Goal: Task Accomplishment & Management: Use online tool/utility

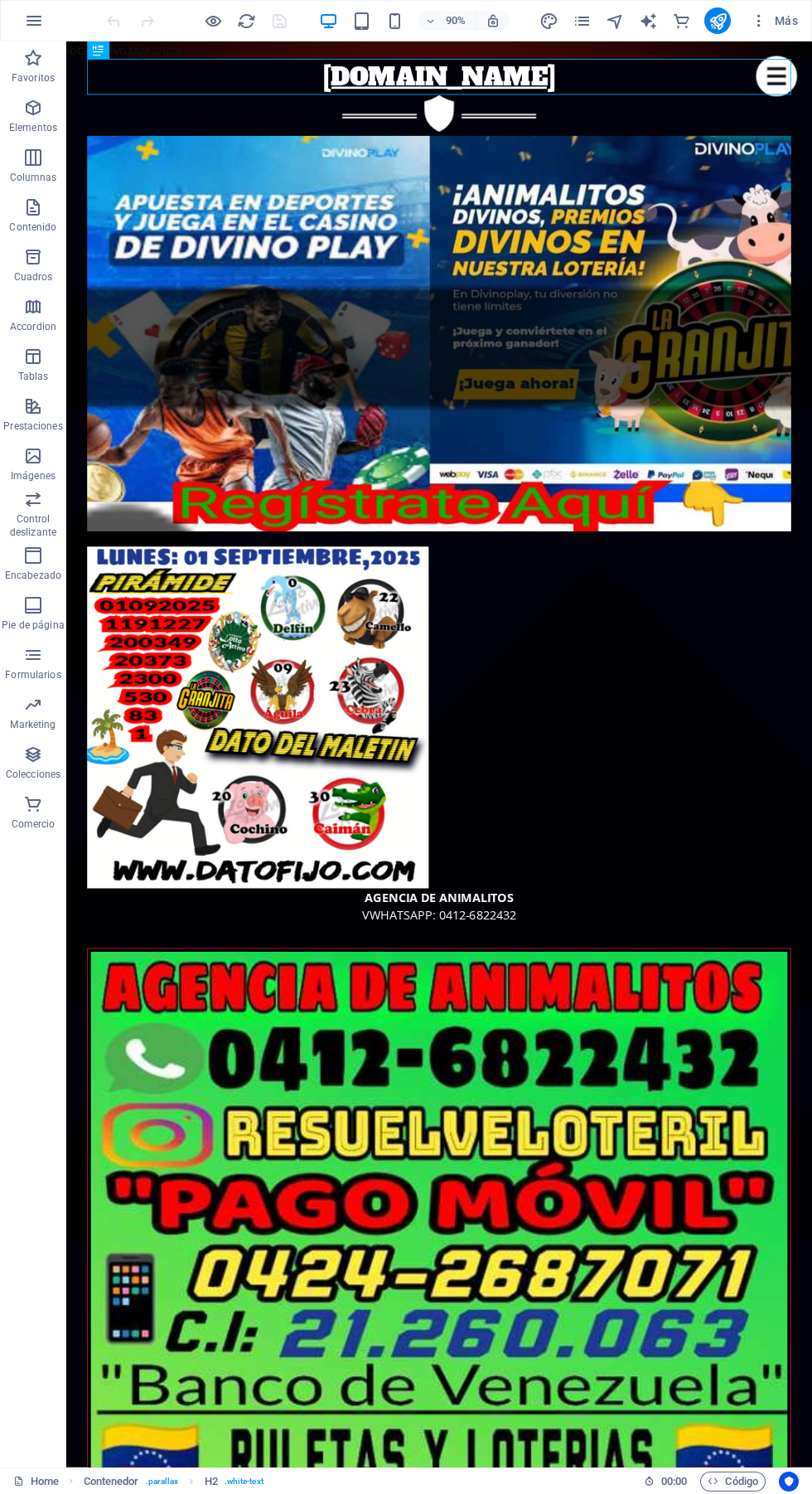
click at [601, 292] on figure at bounding box center [480, 366] width 782 height 439
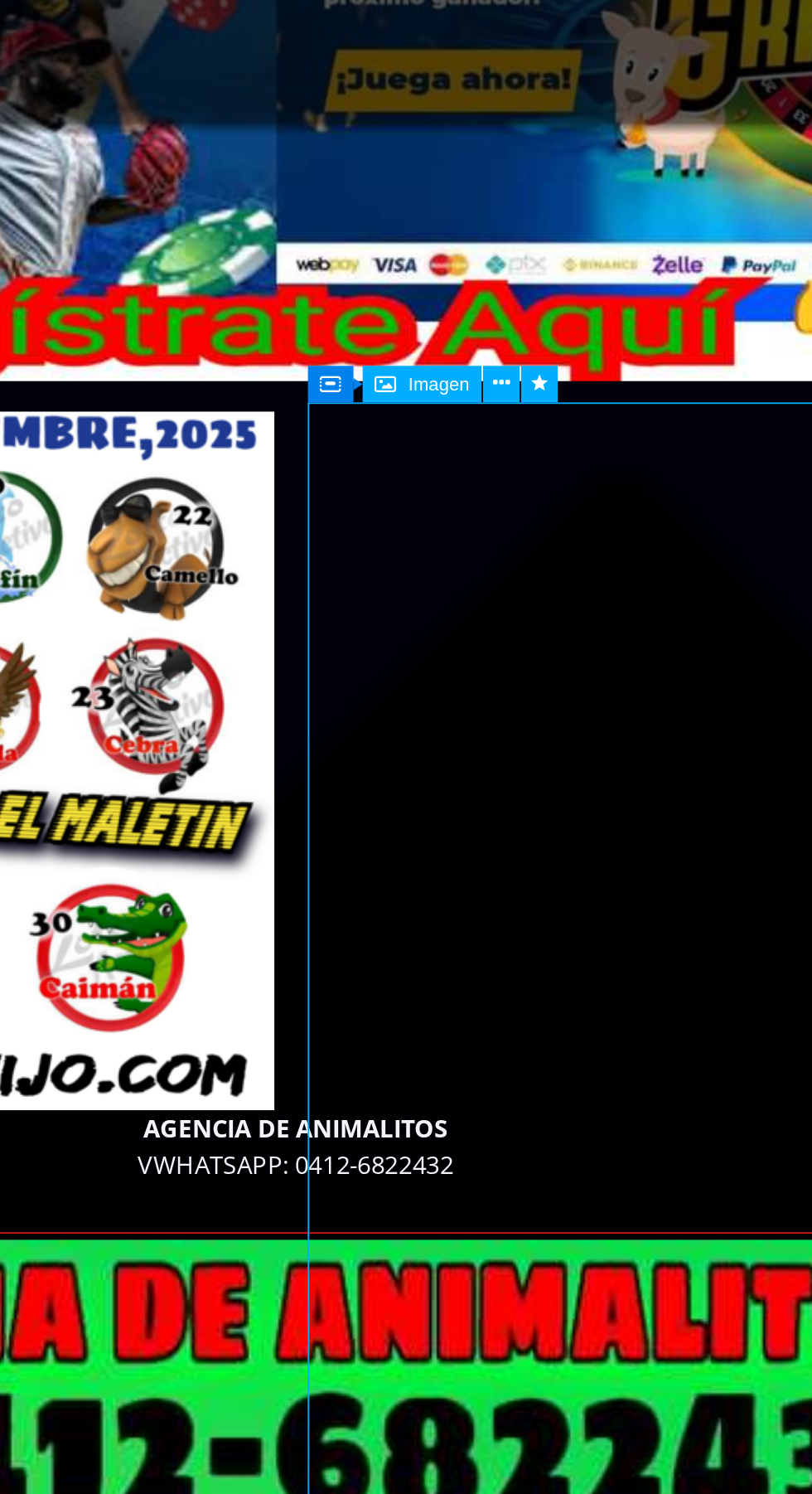
click at [545, 530] on button at bounding box center [540, 532] width 18 height 18
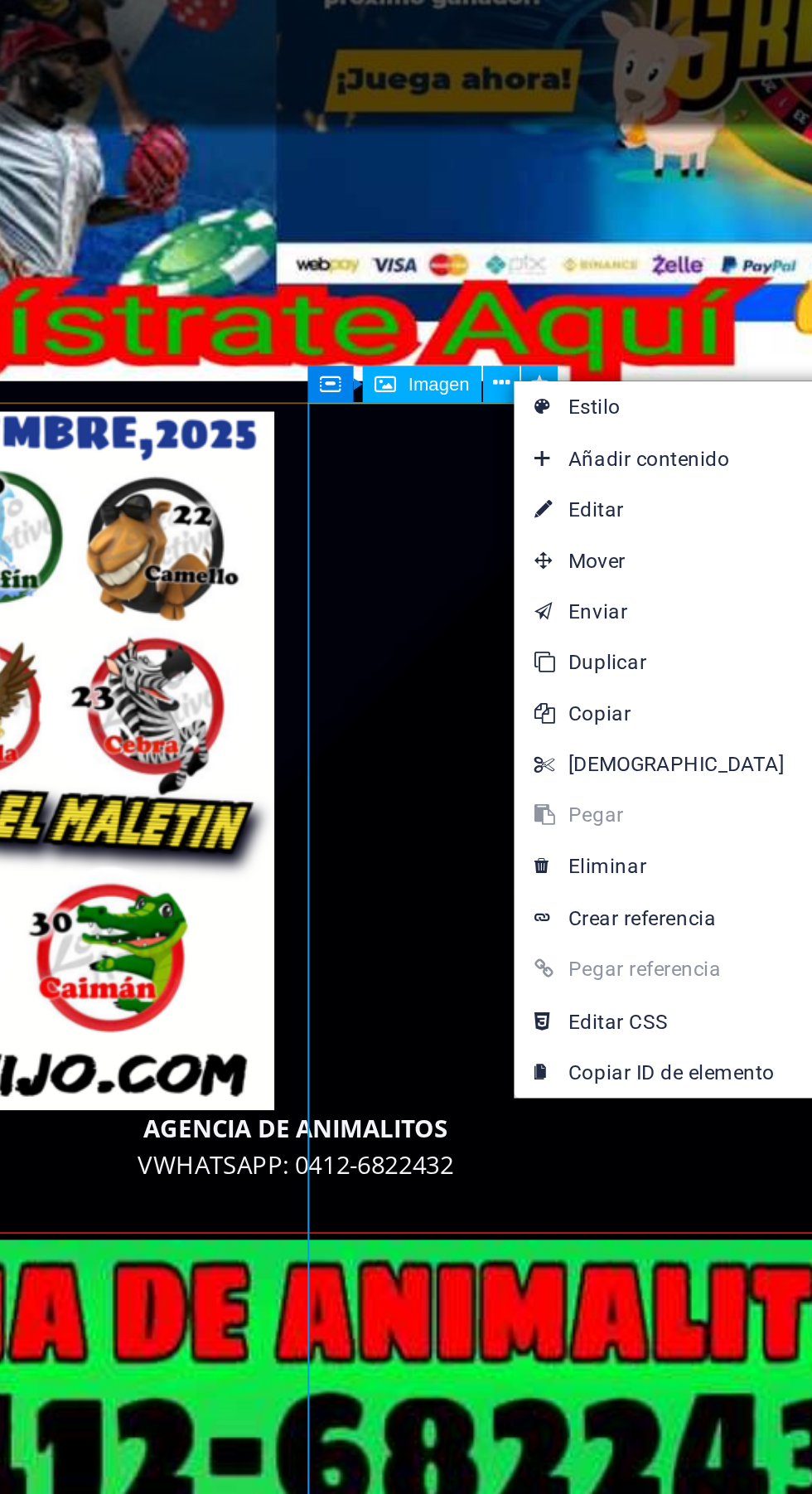
click at [622, 591] on link "⏎ Editar" at bounding box center [617, 594] width 143 height 25
select select "%"
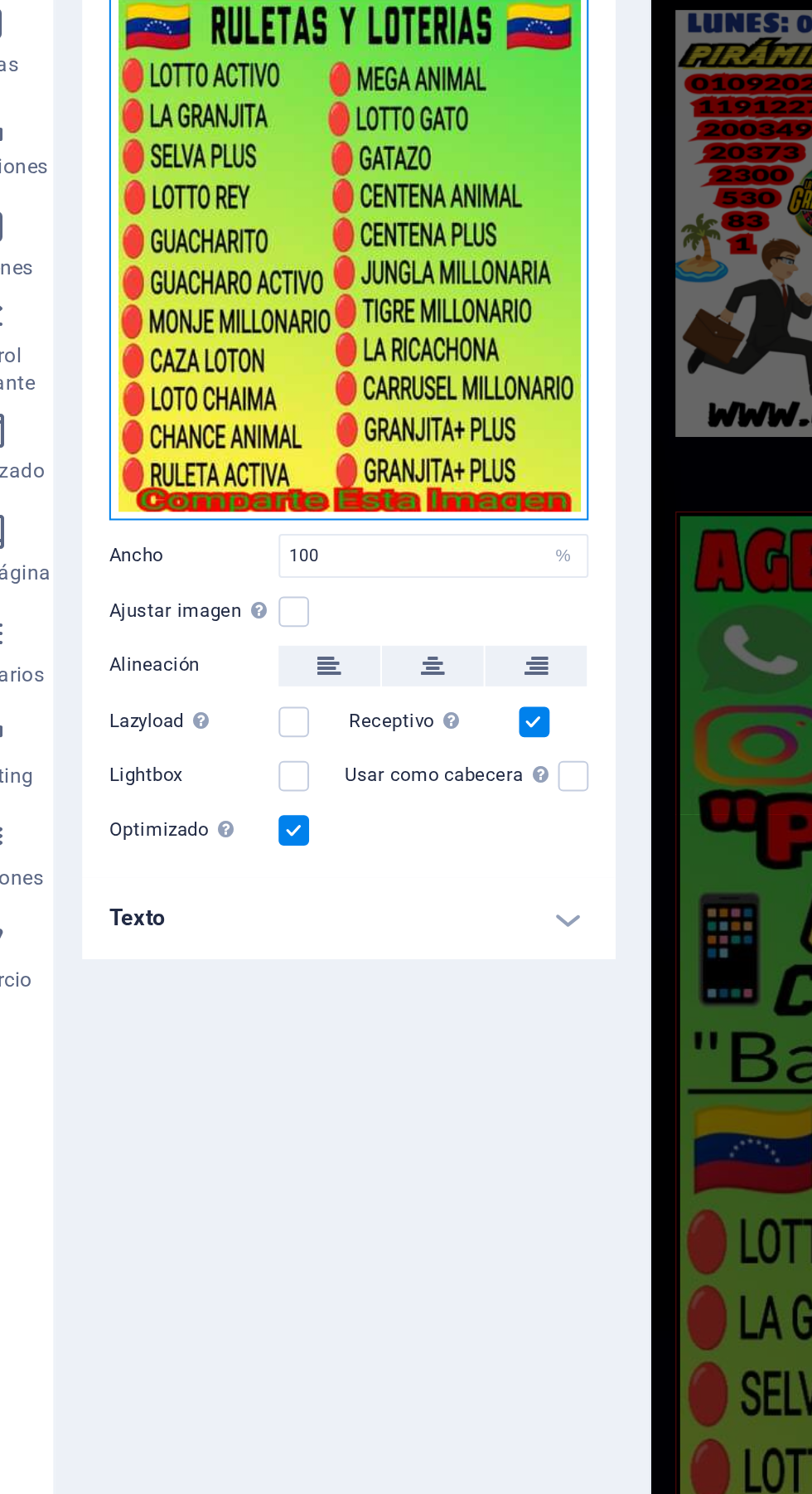
click at [236, 489] on div "Arrastra archivos aquí, haz clic para escoger archivos o selecciona archivos de…" at bounding box center [210, 394] width 235 height 410
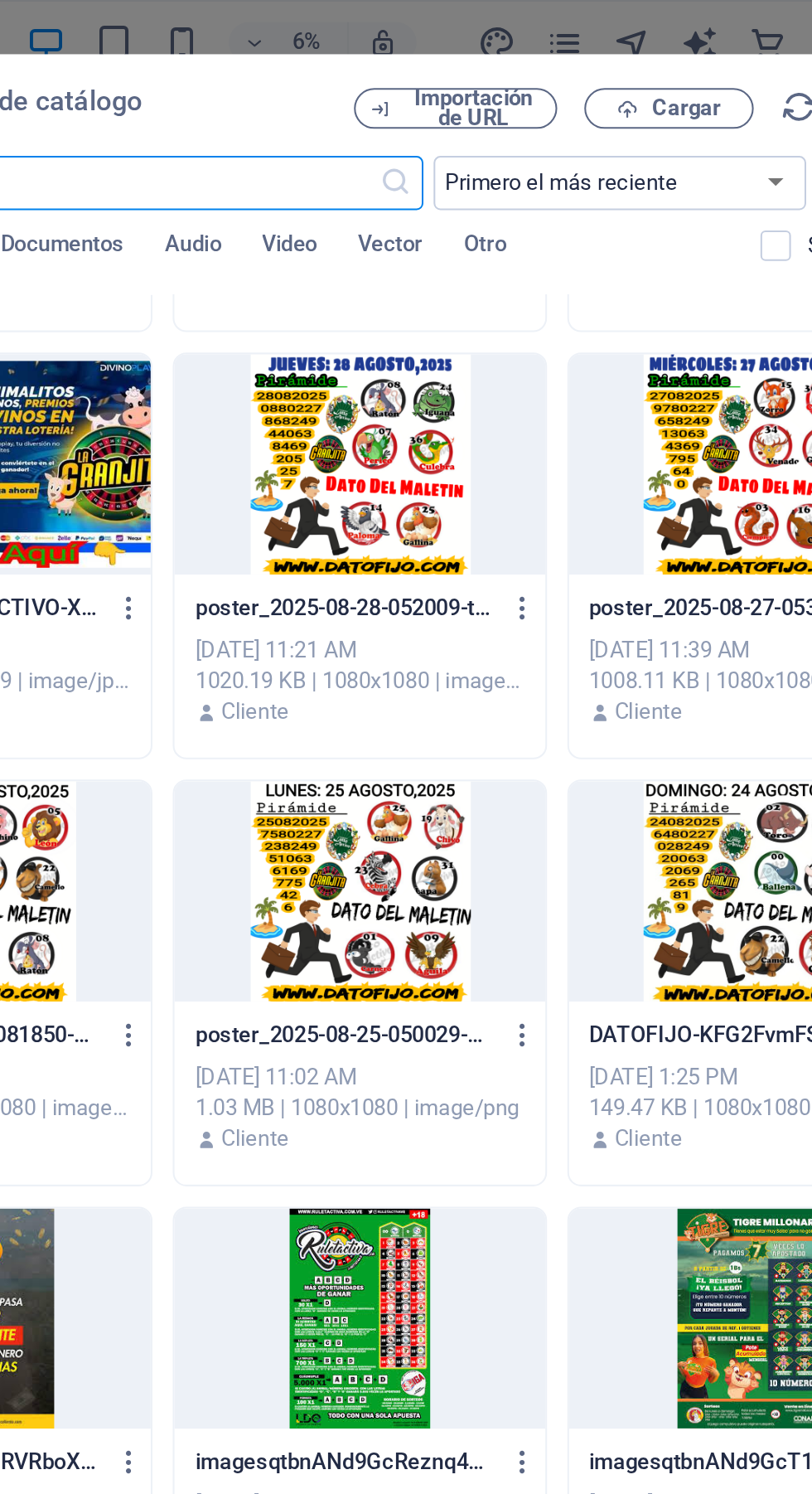
scroll to position [1650, 0]
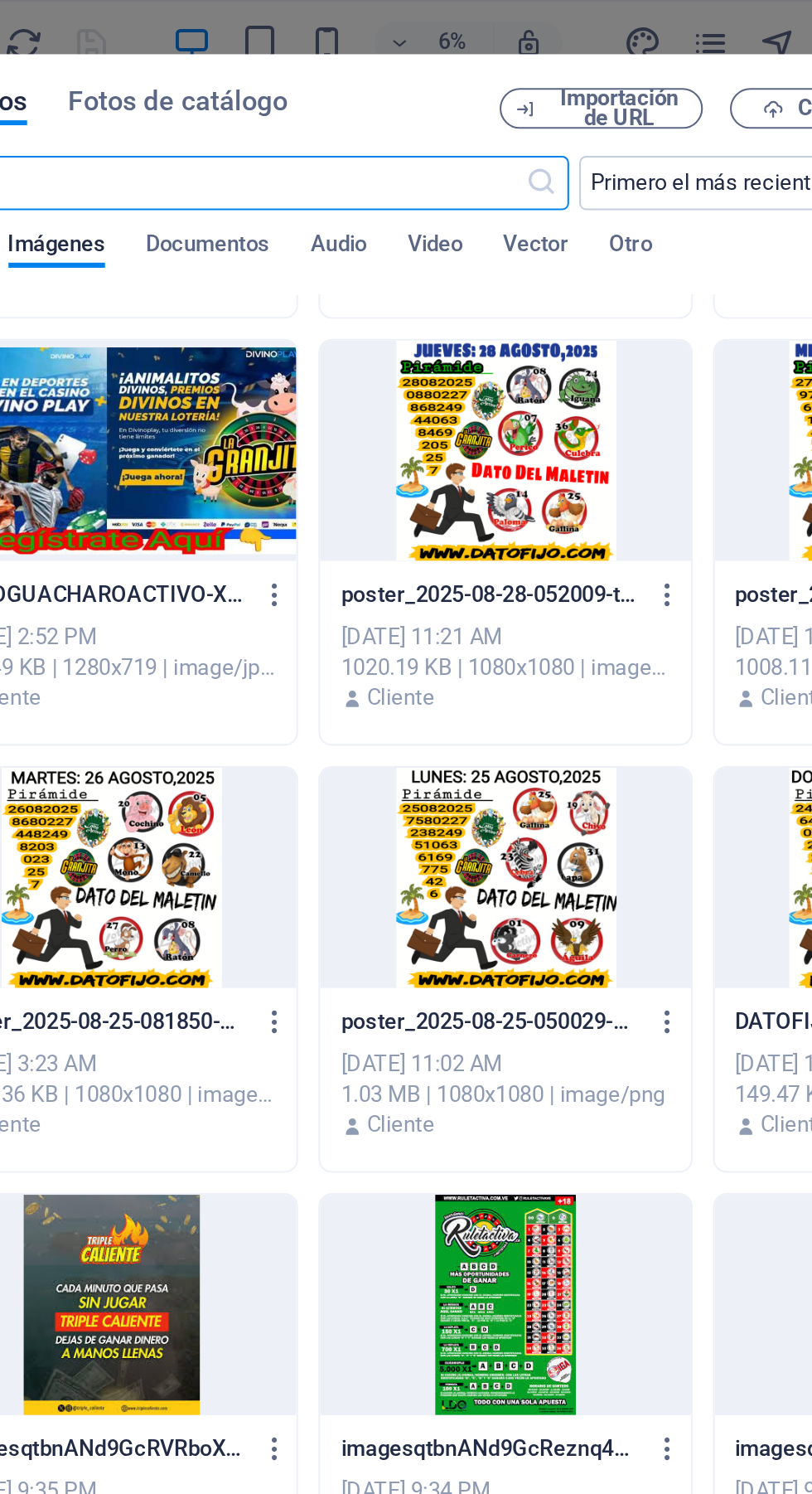
click at [314, 239] on div at bounding box center [289, 220] width 180 height 107
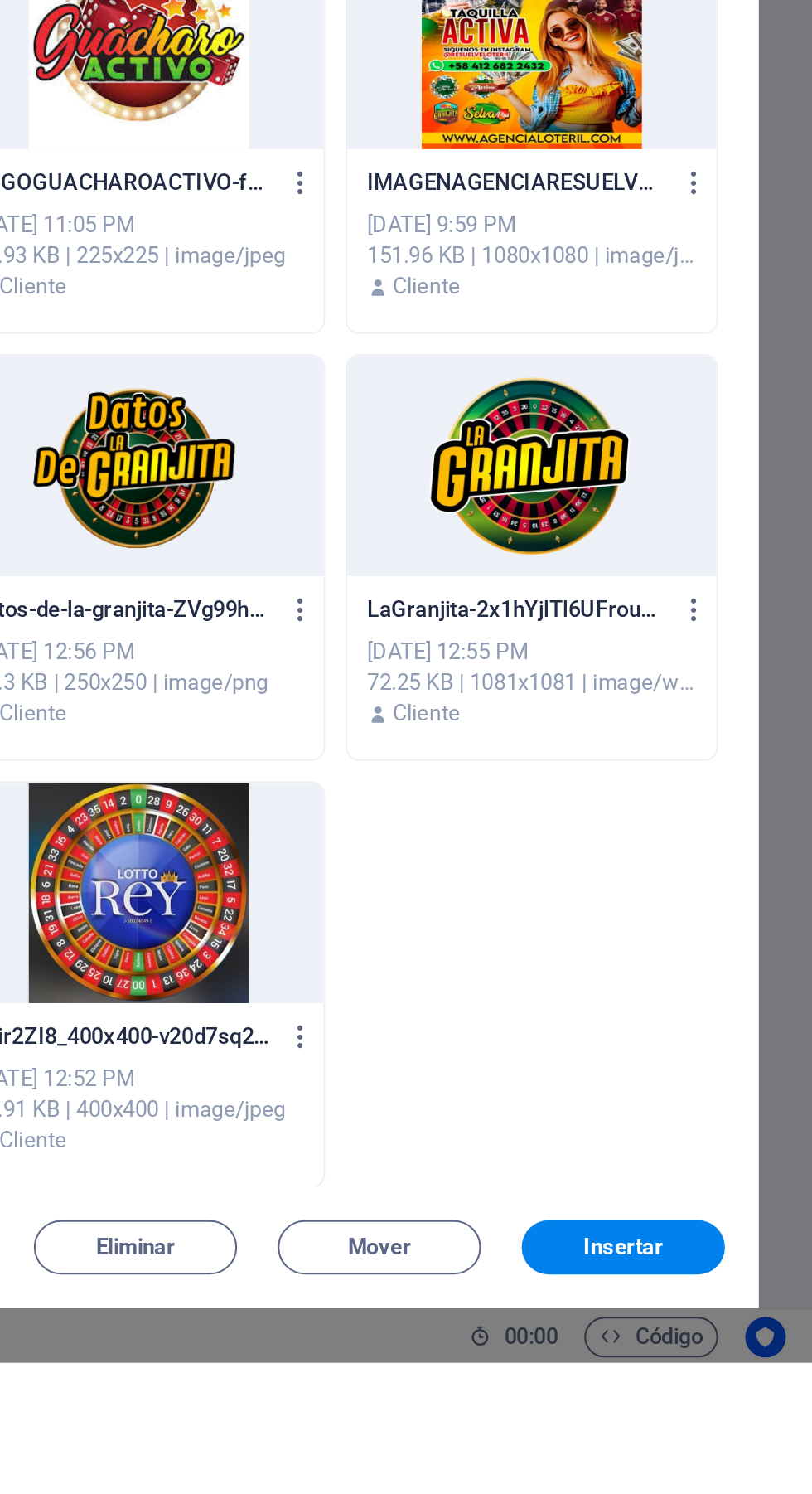
scroll to position [3195, 0]
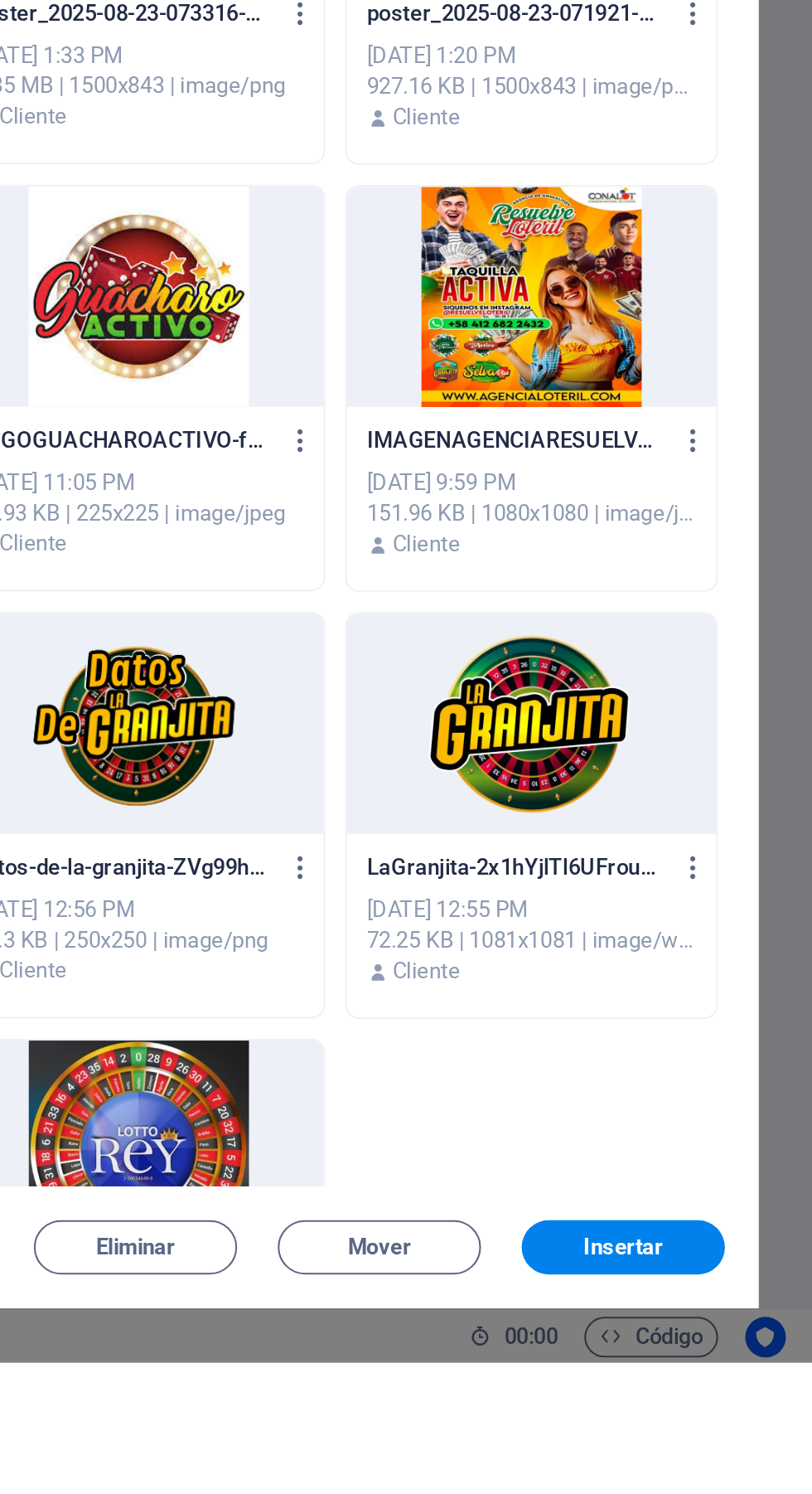
click at [747, 1442] on span "Insertar" at bounding box center [719, 1437] width 86 height 10
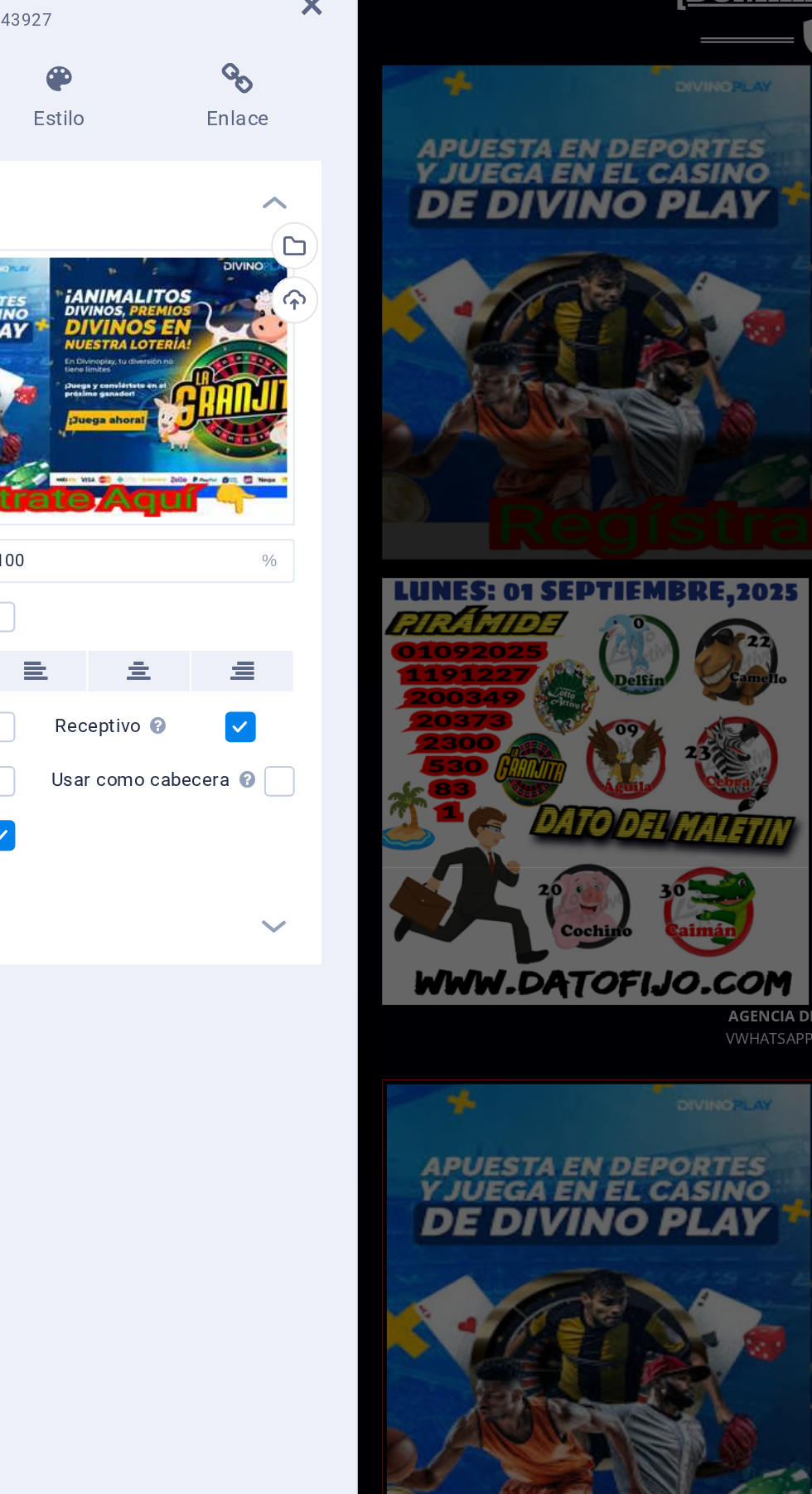
scroll to position [0, 0]
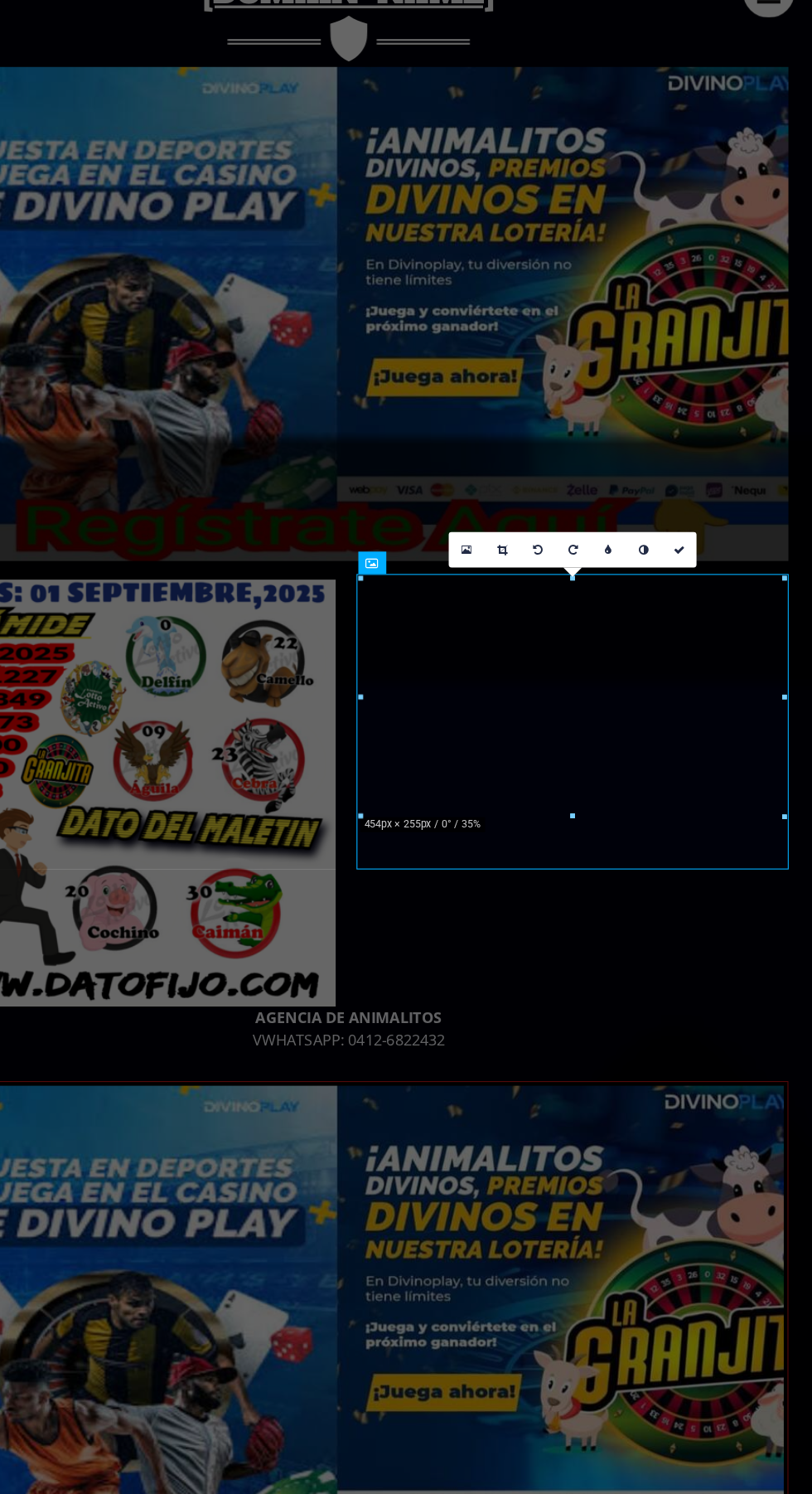
click at [424, 462] on figure at bounding box center [298, 274] width 782 height 439
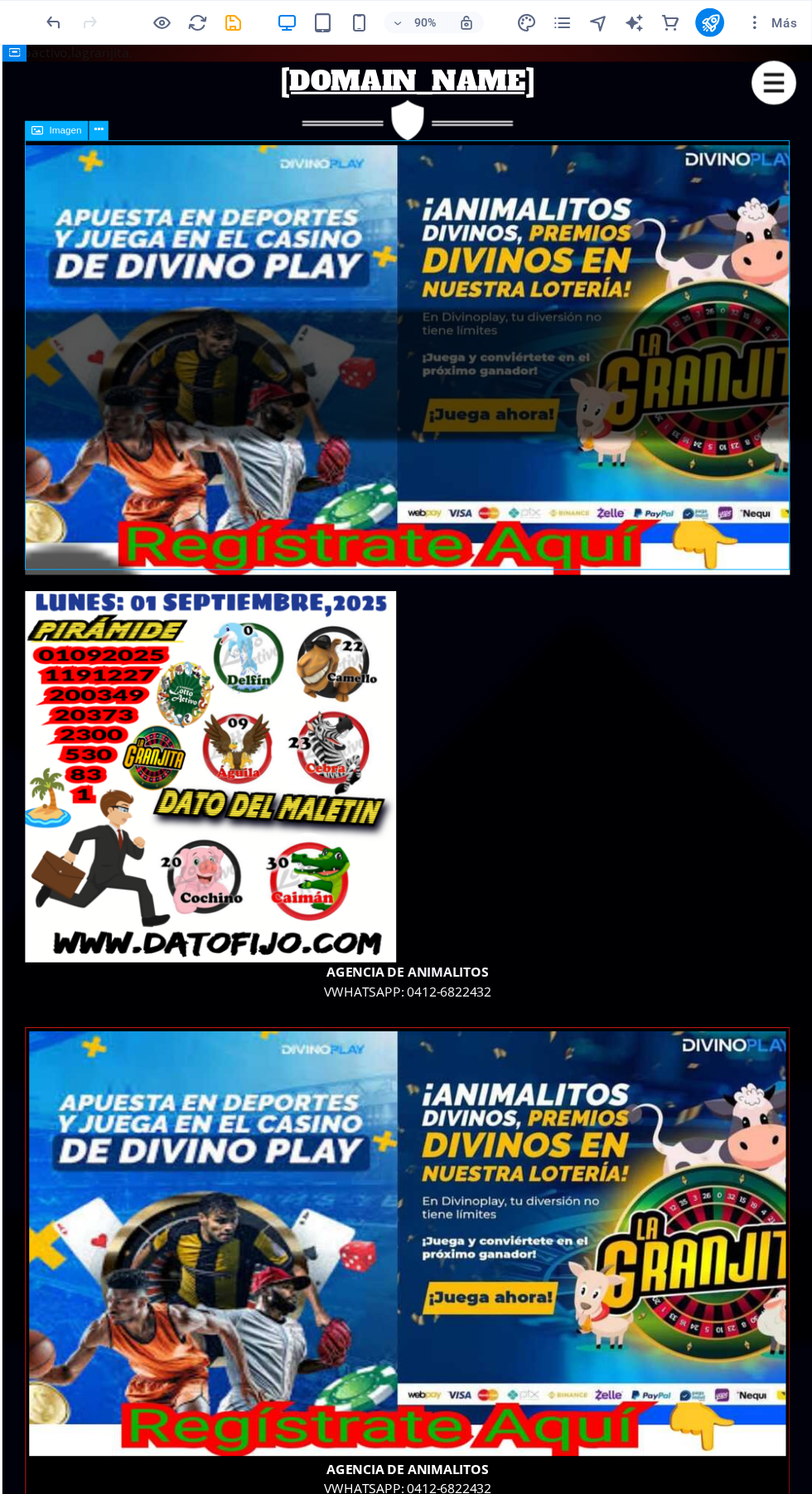
click at [670, 1050] on figure "AGENCIA DE ANIMALITOS VWHATSAPP: 0412-6822432" at bounding box center [416, 1292] width 782 height 486
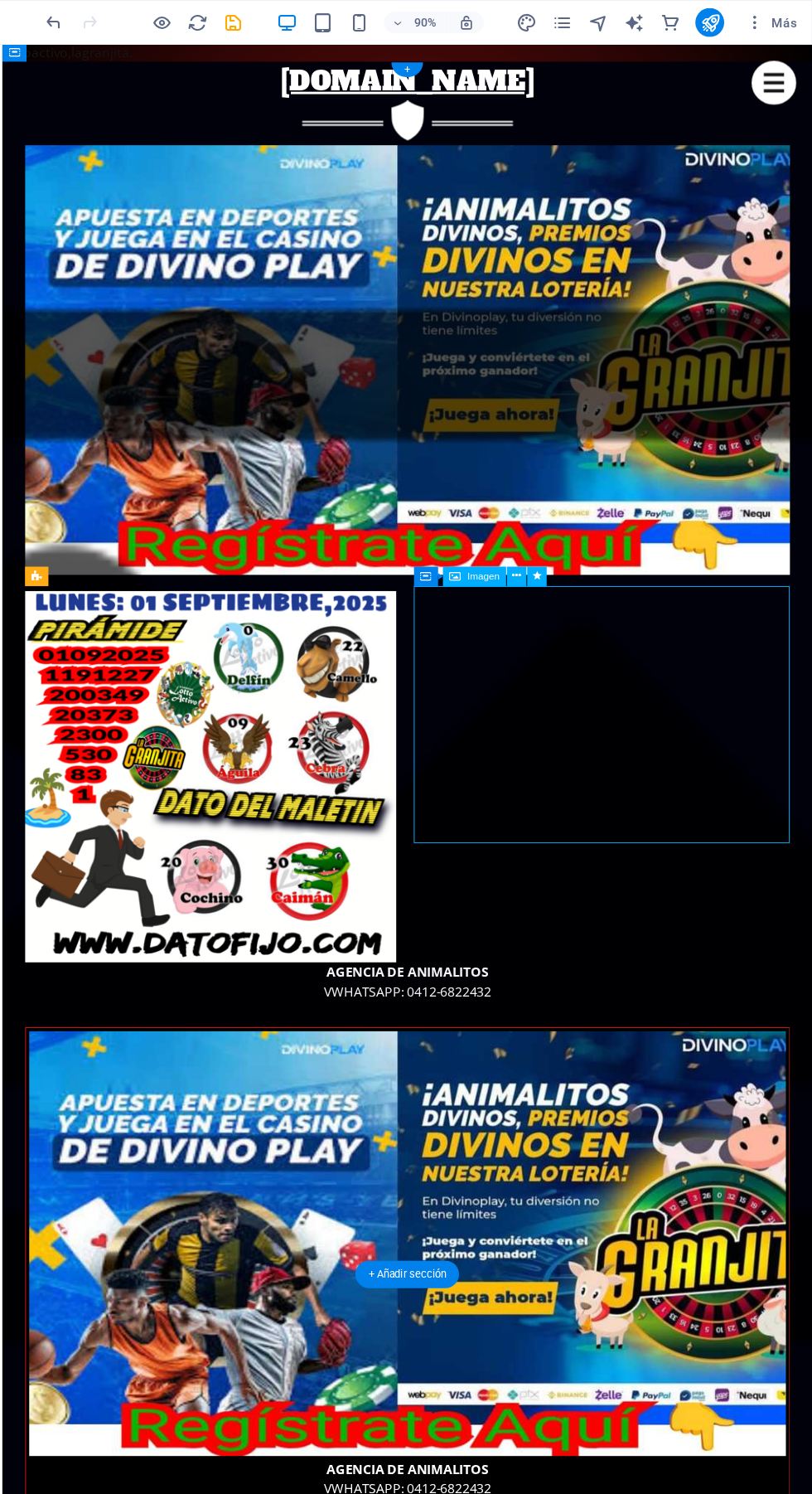
click at [531, 525] on button at bounding box center [540, 531] width 18 height 18
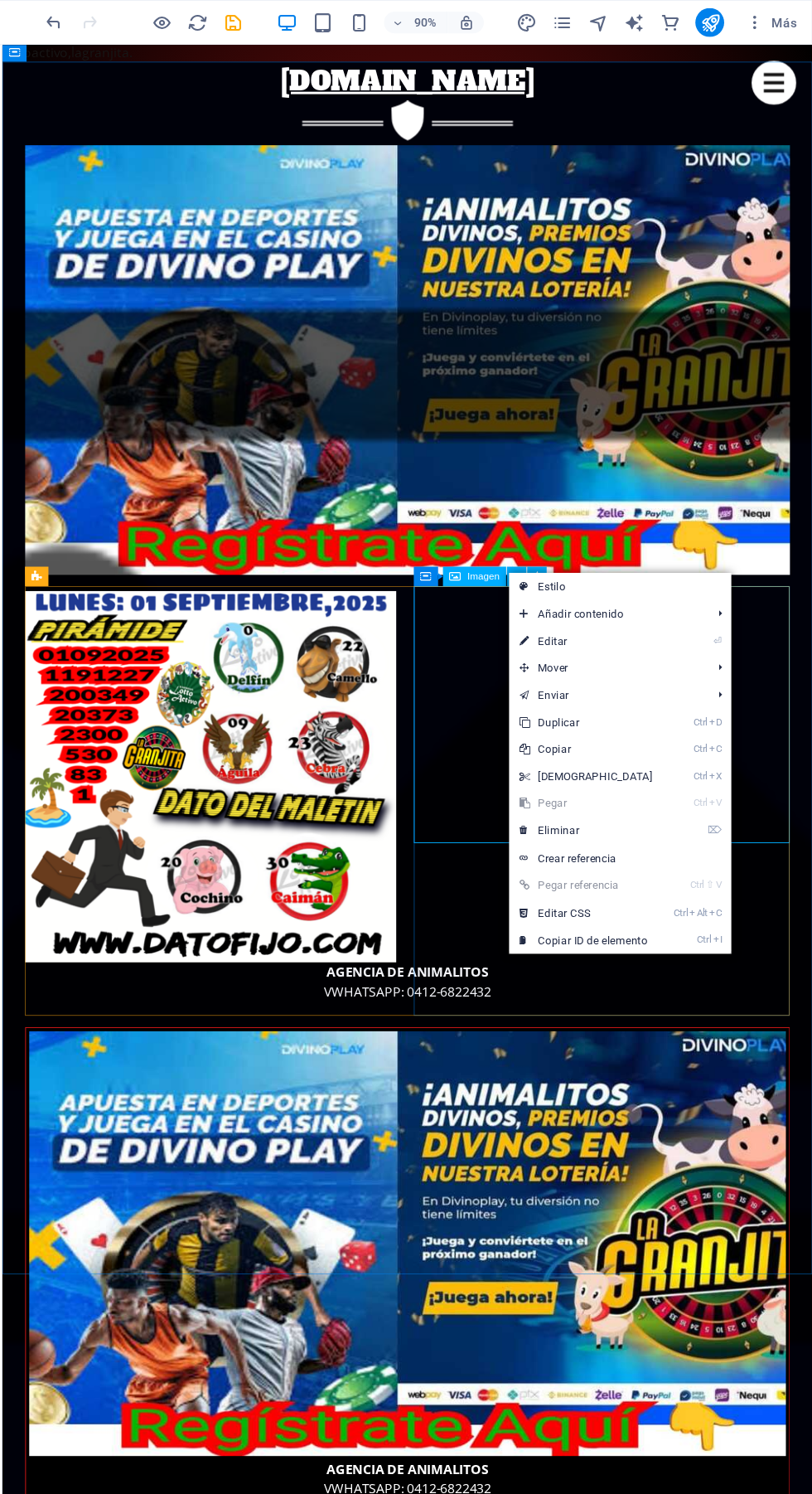
click at [590, 587] on link "⏎ Editar" at bounding box center [604, 590] width 143 height 25
select select "%"
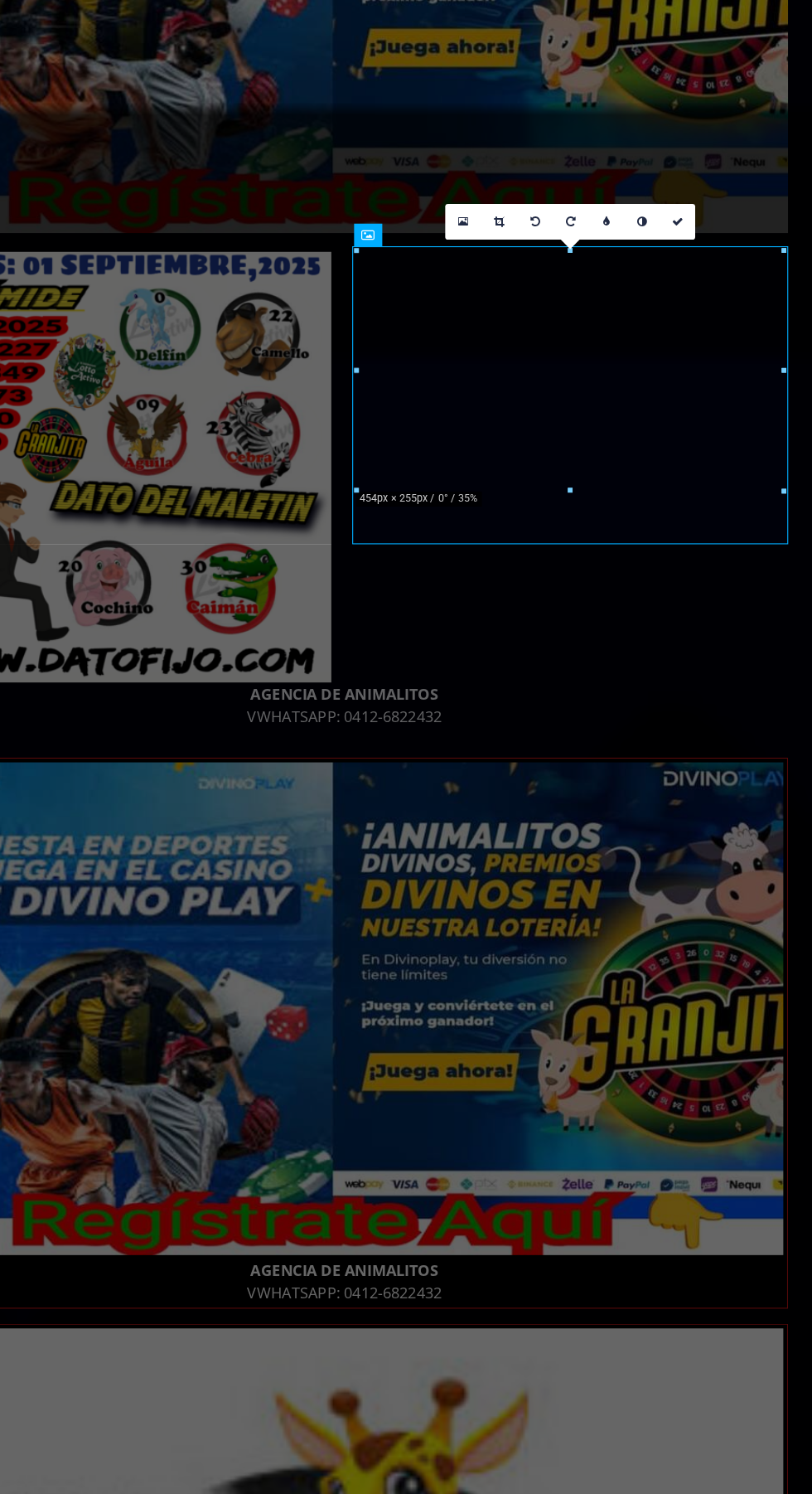
click at [651, 331] on link at bounding box center [660, 334] width 17 height 17
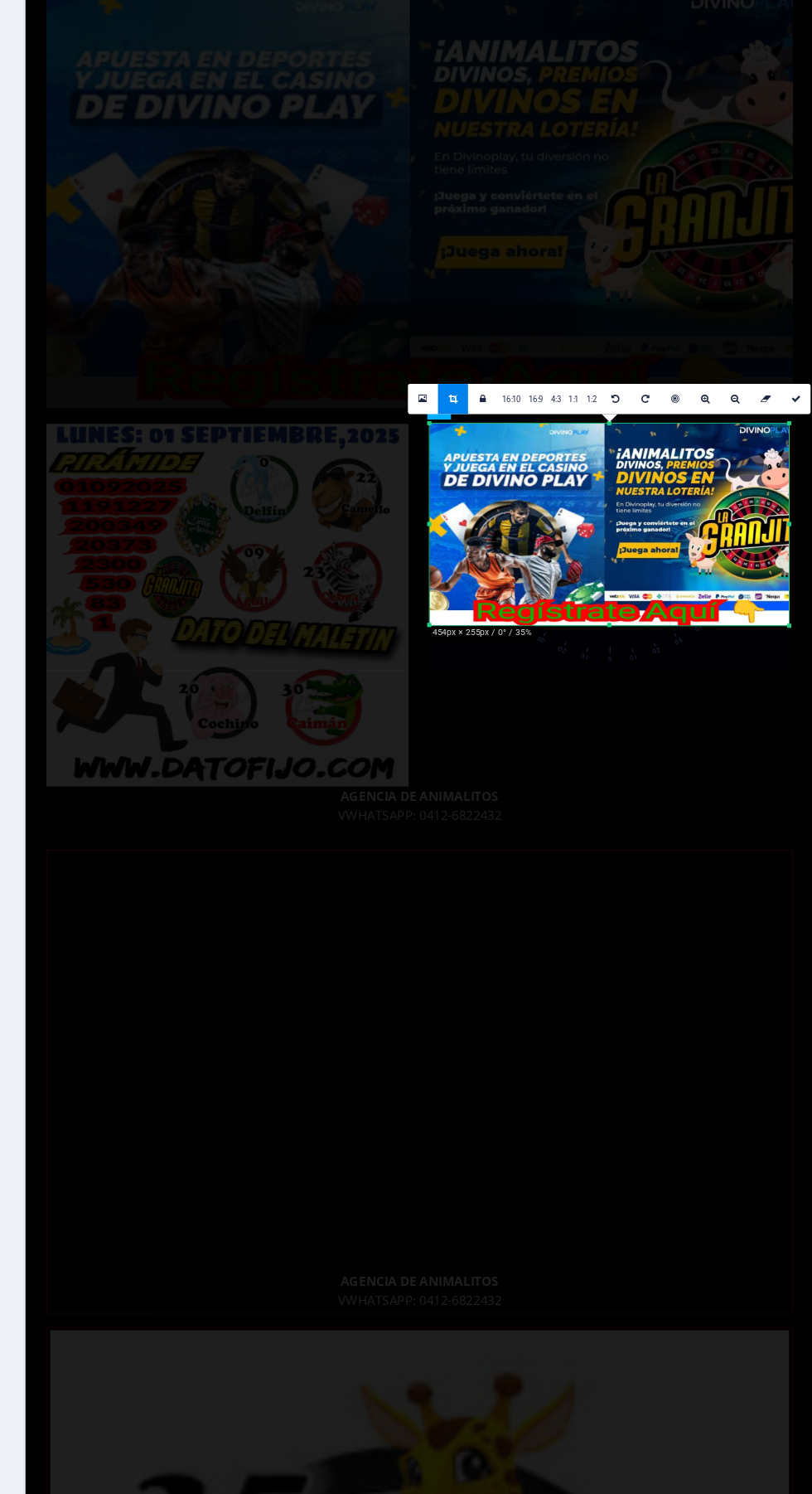
click at [801, 334] on icon at bounding box center [802, 334] width 6 height 6
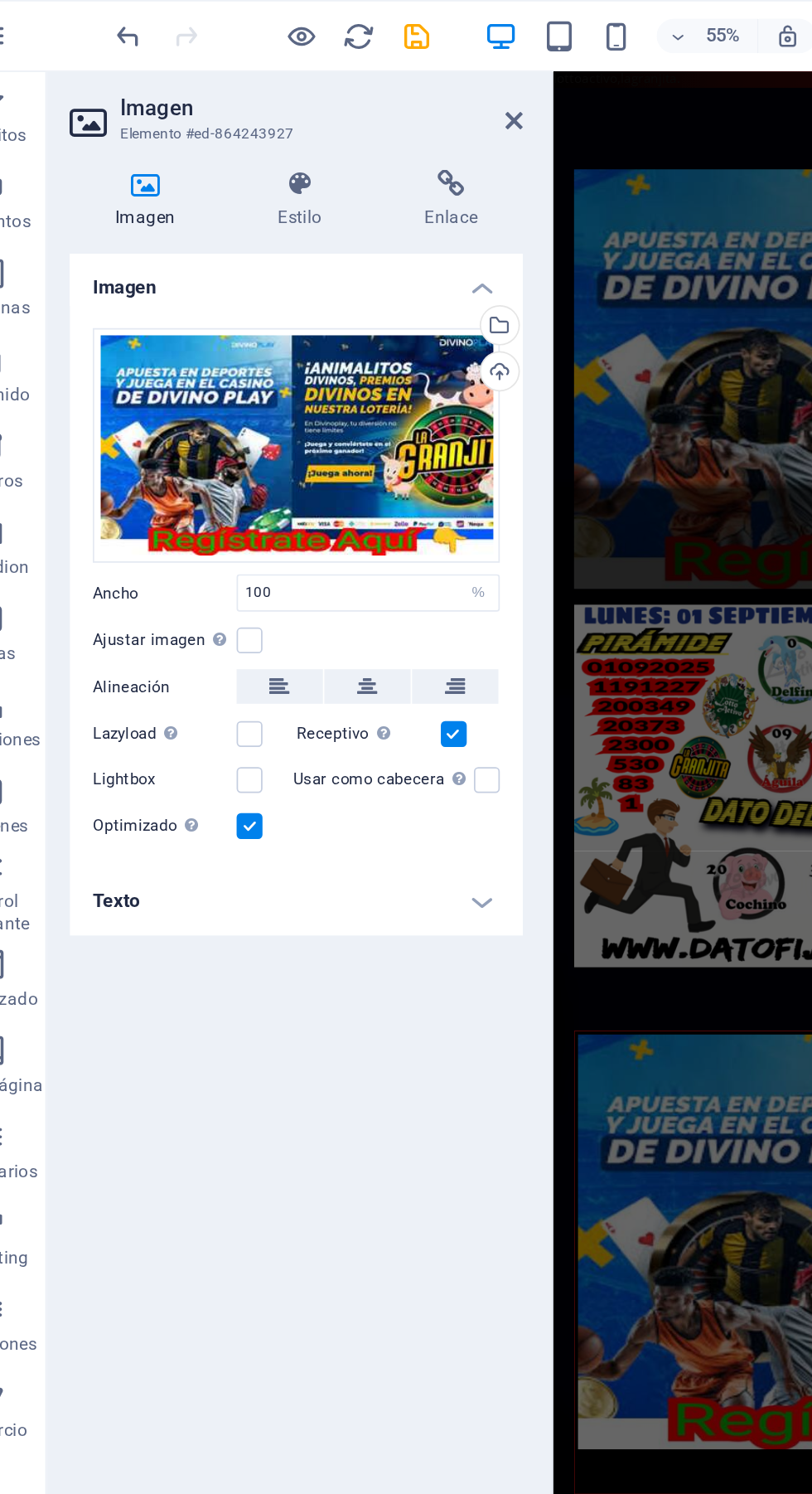
click at [107, 24] on icon "undo" at bounding box center [114, 21] width 19 height 19
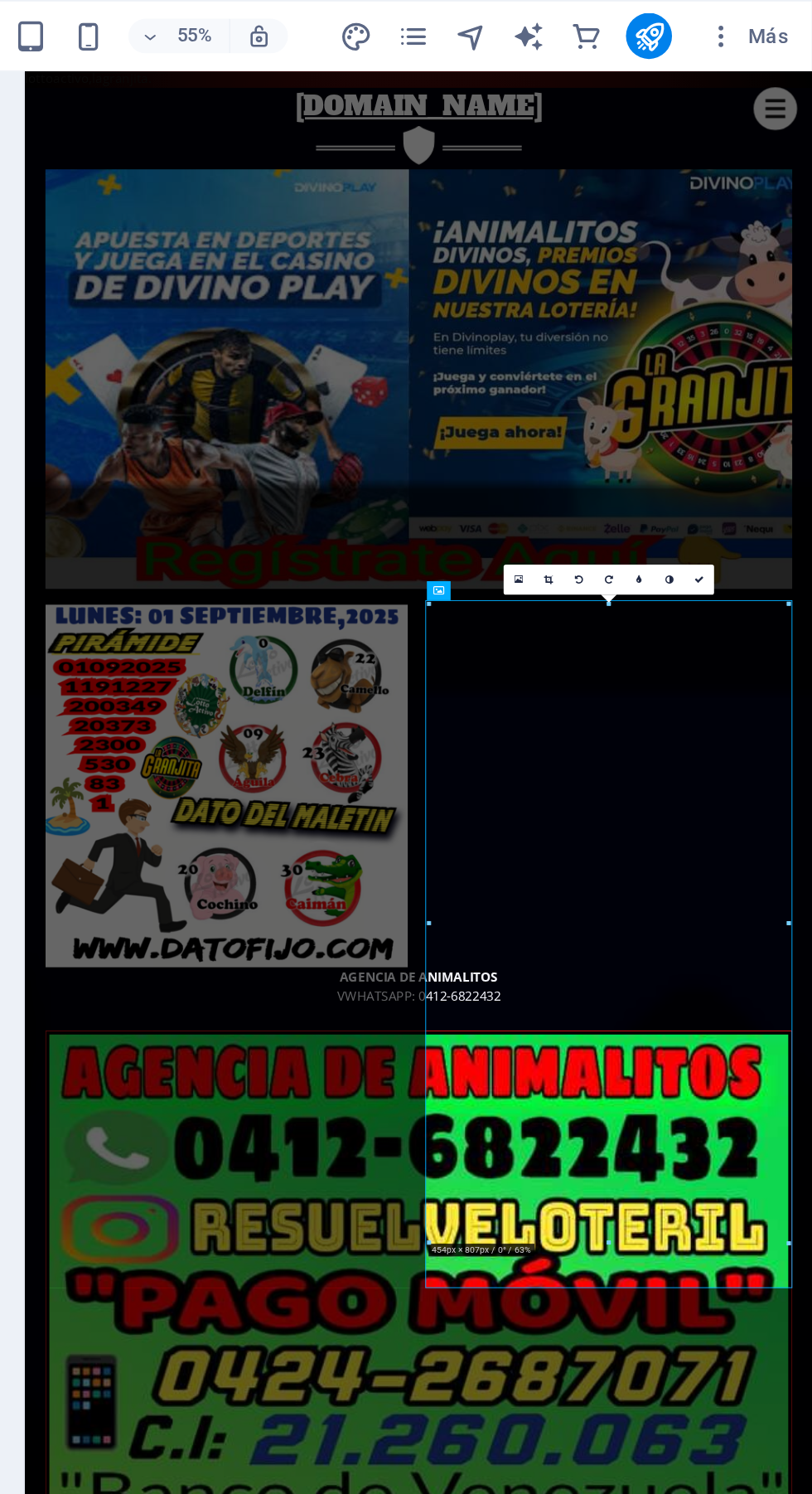
click at [301, 840] on figure "AGENCIA DE ANIMALITOS VWHATSAPP: 0412-6822432" at bounding box center [437, 849] width 782 height 439
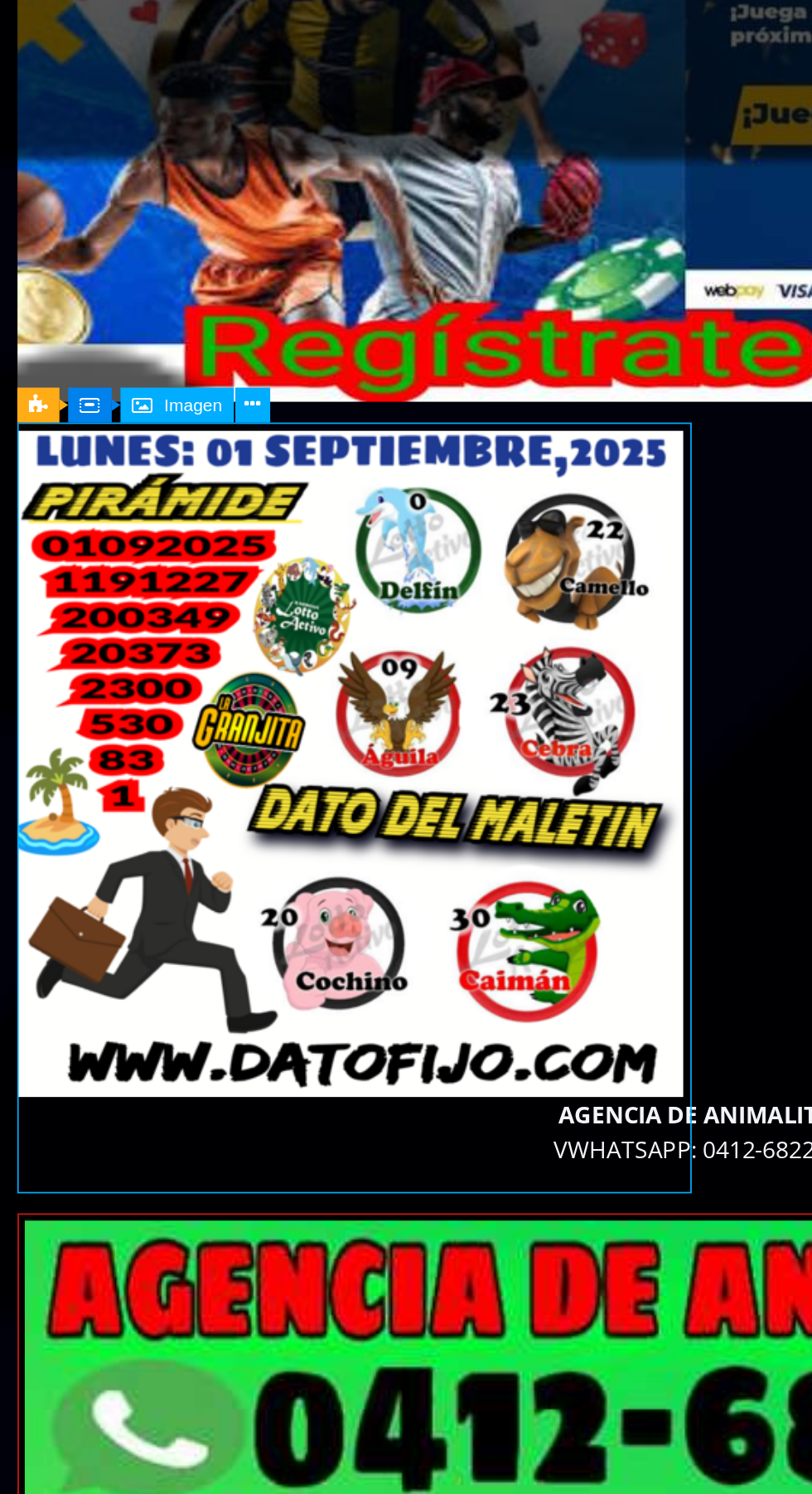
click at [210, 533] on icon at bounding box center [208, 533] width 9 height 15
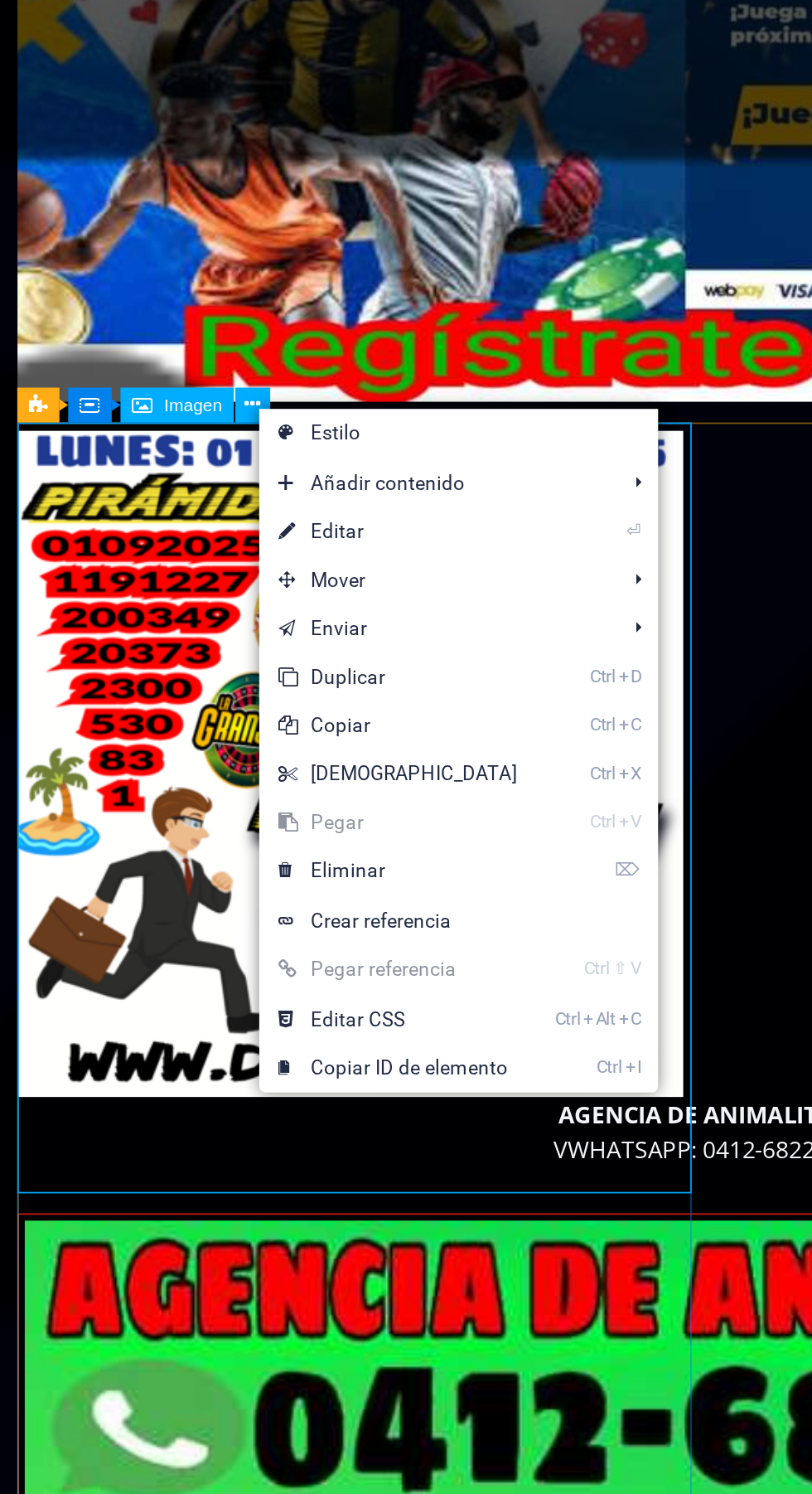
click at [277, 591] on link "⏎ Editar" at bounding box center [283, 597] width 143 height 25
select select "px"
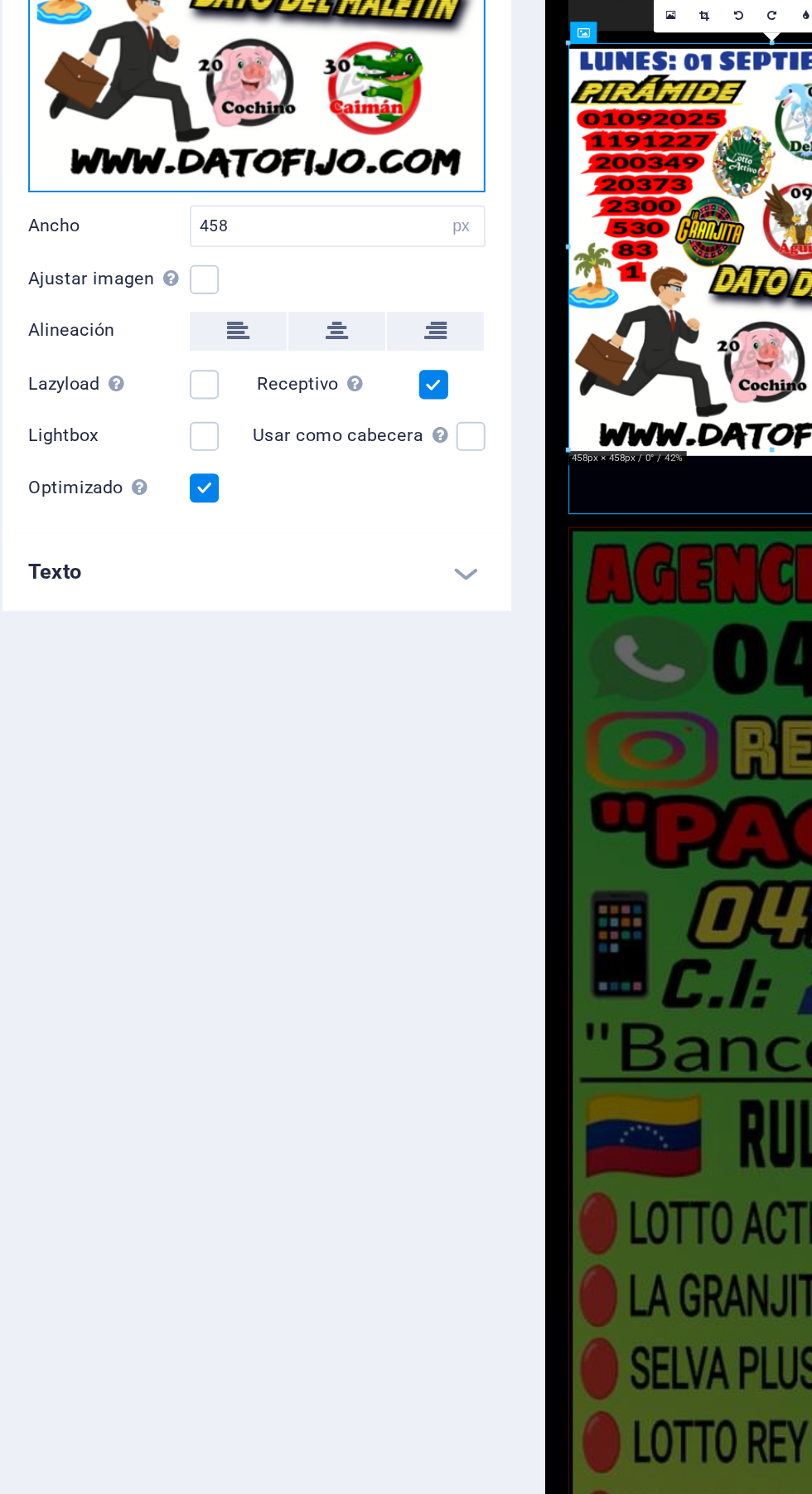
click at [255, 373] on div "Arrastra archivos aquí, haz clic para escoger archivos o selecciona archivos de…" at bounding box center [210, 306] width 235 height 235
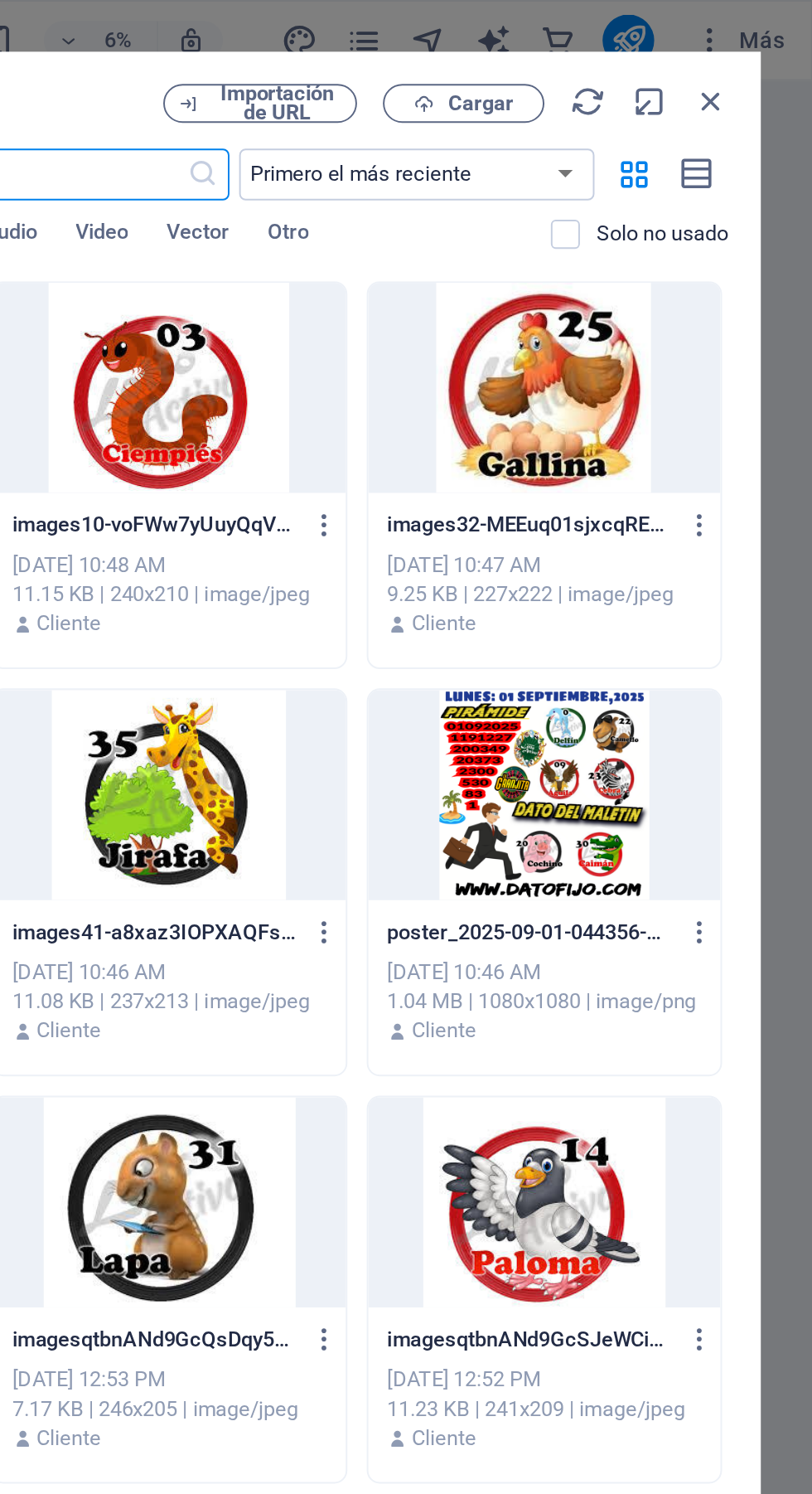
click at [646, 50] on span "Cargar" at bounding box center [642, 53] width 34 height 10
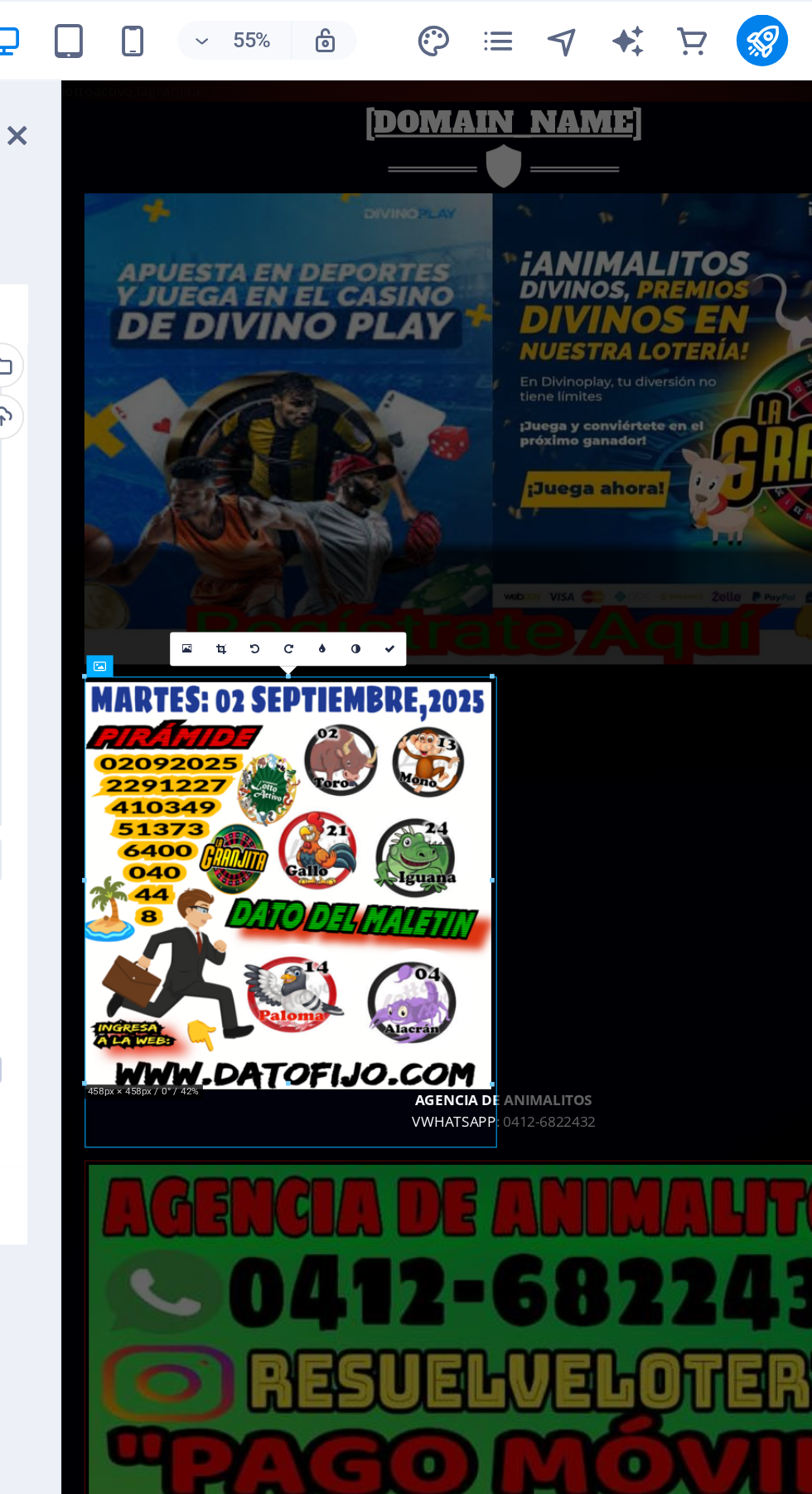
click at [526, 330] on link at bounding box center [527, 334] width 17 height 17
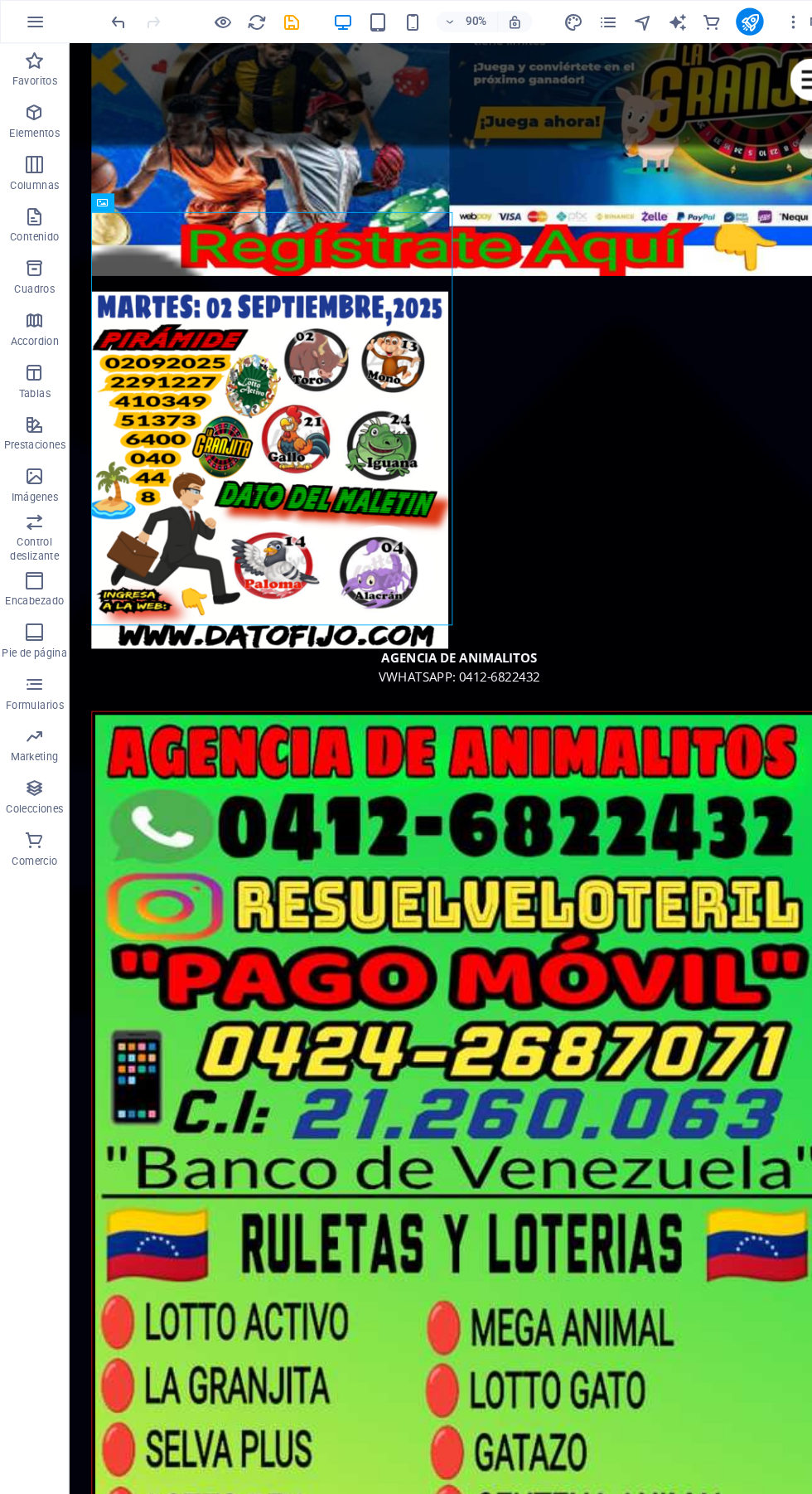
scroll to position [274, 0]
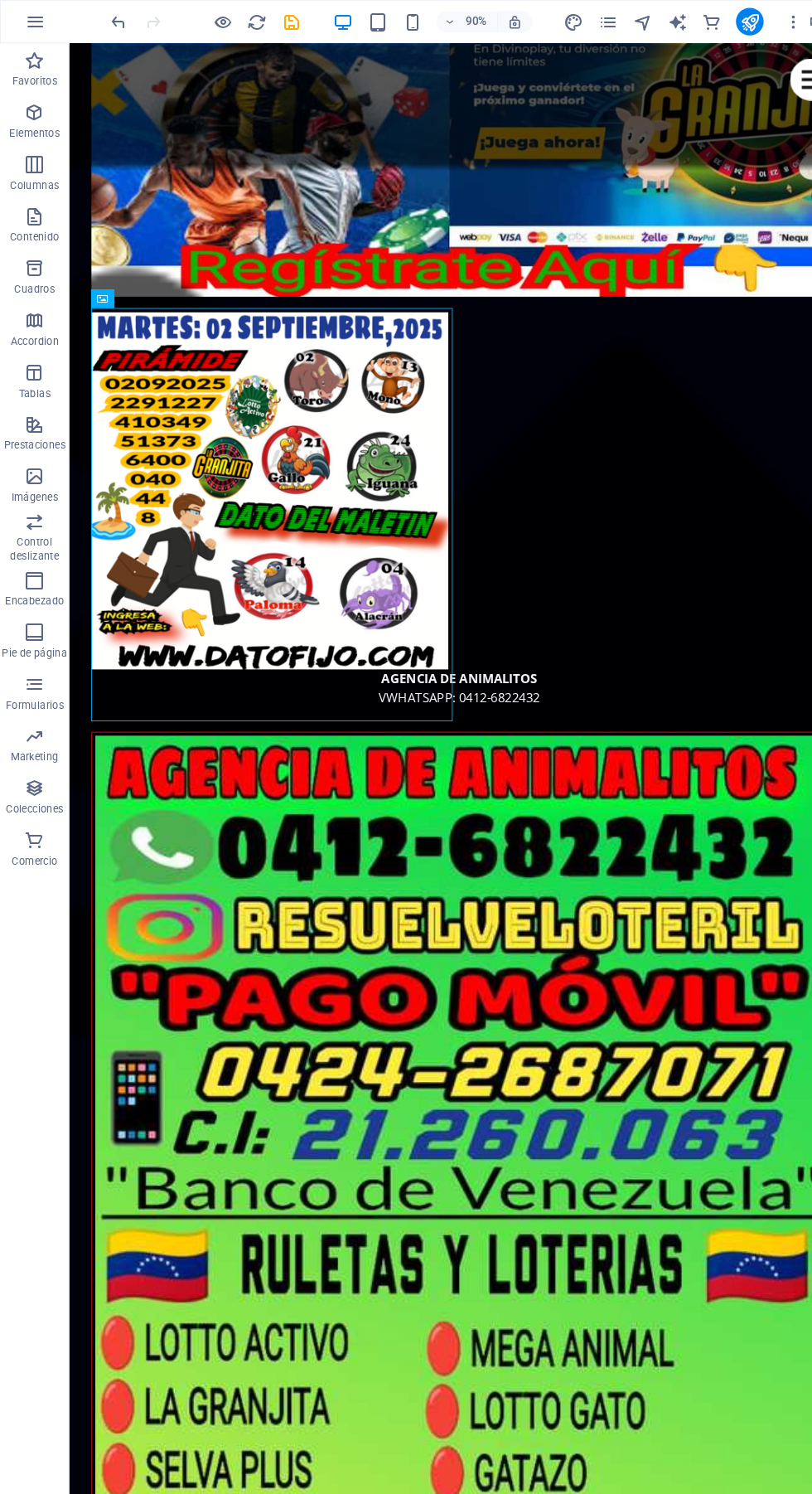
click at [282, 20] on icon "save" at bounding box center [279, 21] width 19 height 19
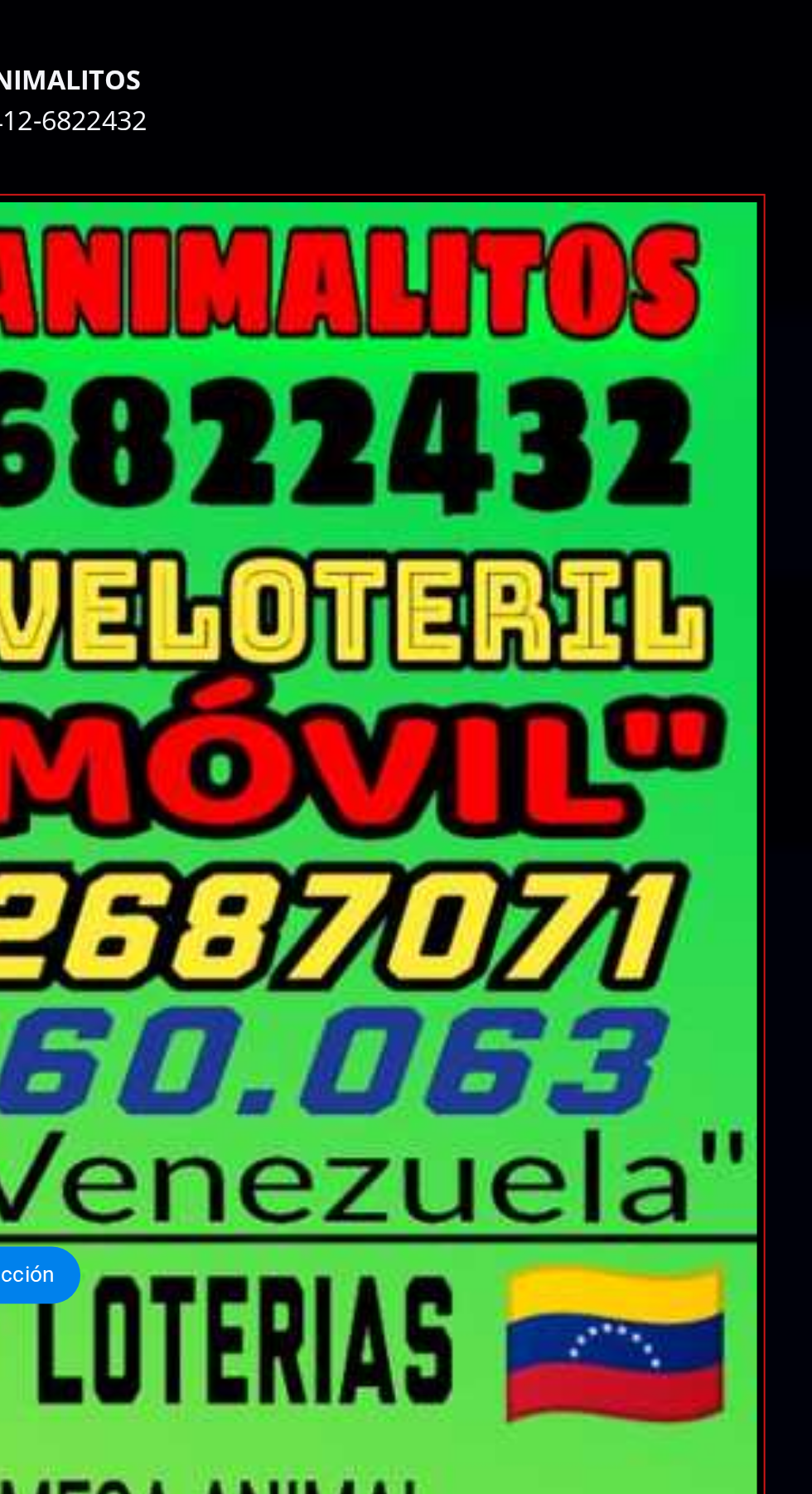
scroll to position [0, 0]
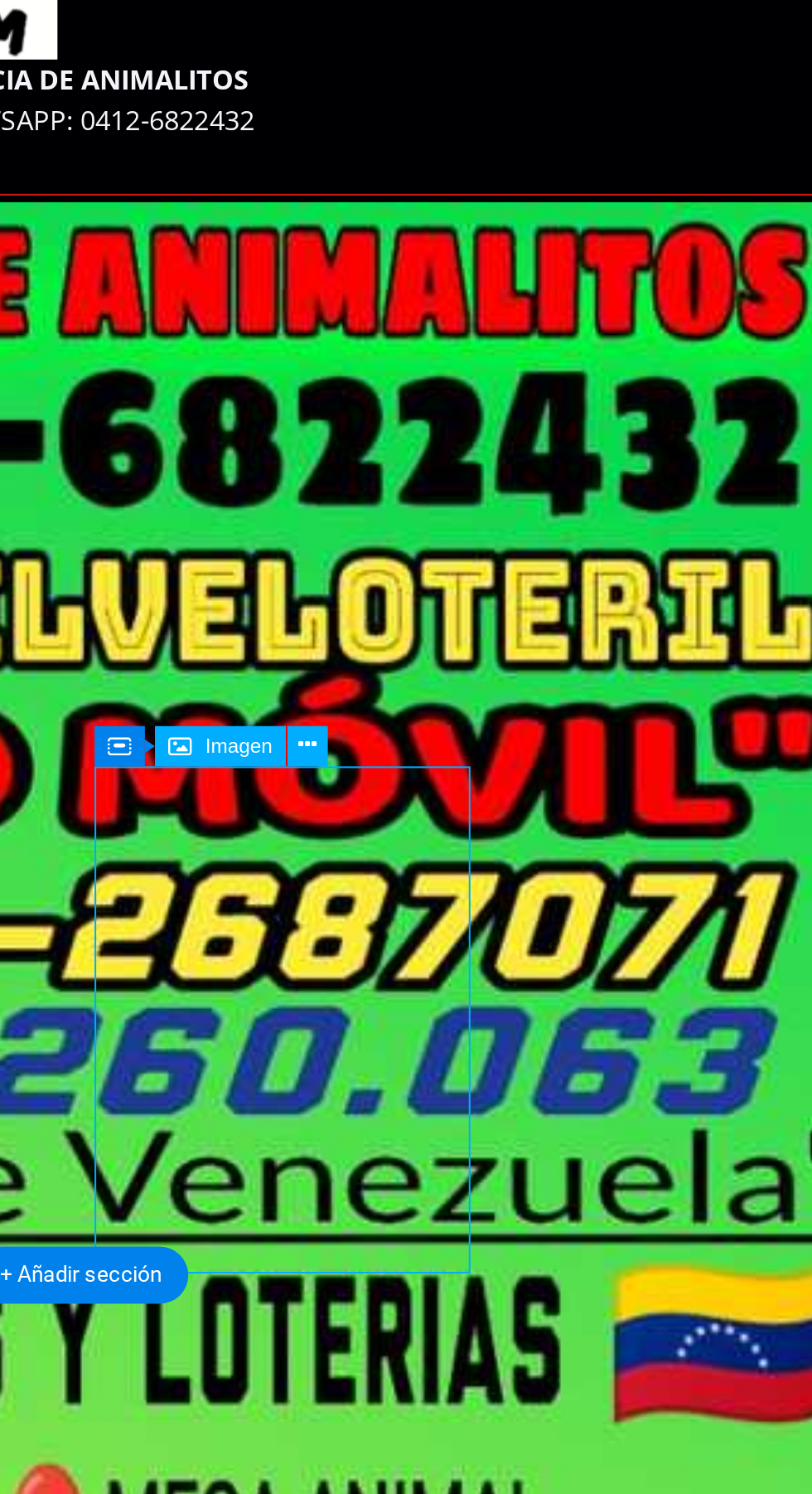
click at [543, 934] on icon at bounding box center [540, 937] width 9 height 15
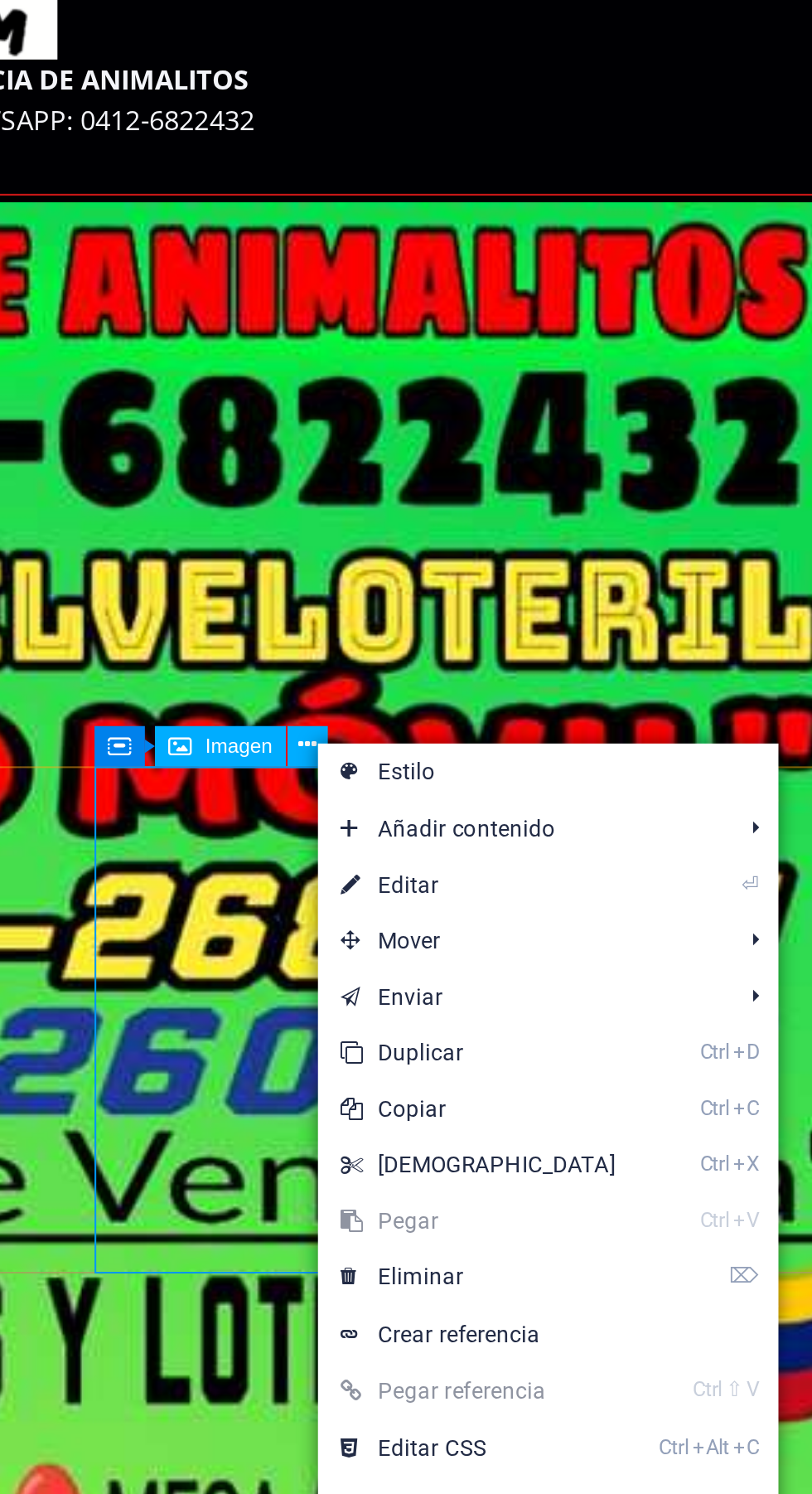
click at [609, 993] on link "⏎ Editar" at bounding box center [616, 999] width 143 height 25
select select "%"
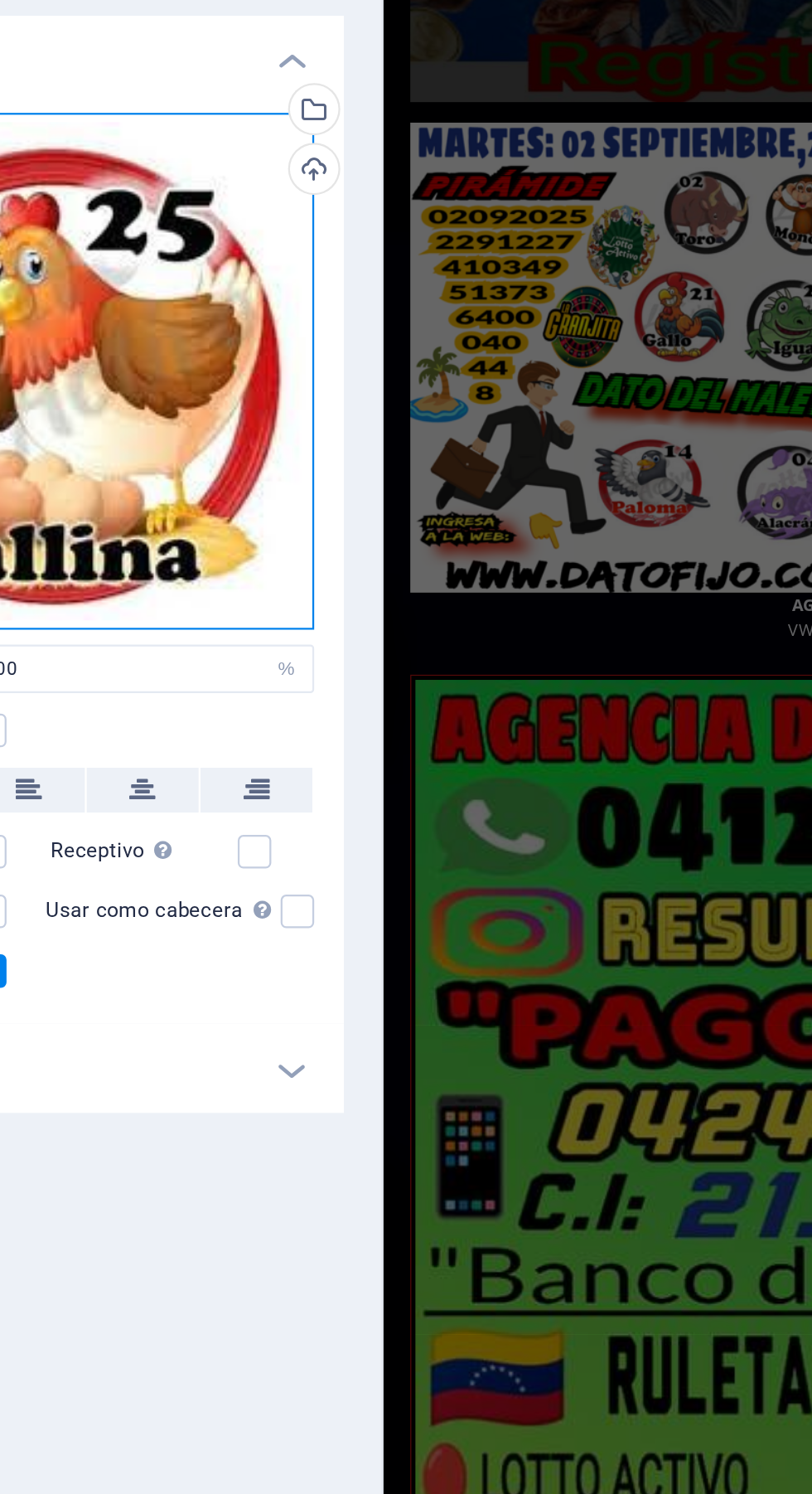
click at [253, 308] on div "Arrastra archivos aquí, haz clic para escoger archivos o selecciona archivos de…" at bounding box center [210, 303] width 235 height 230
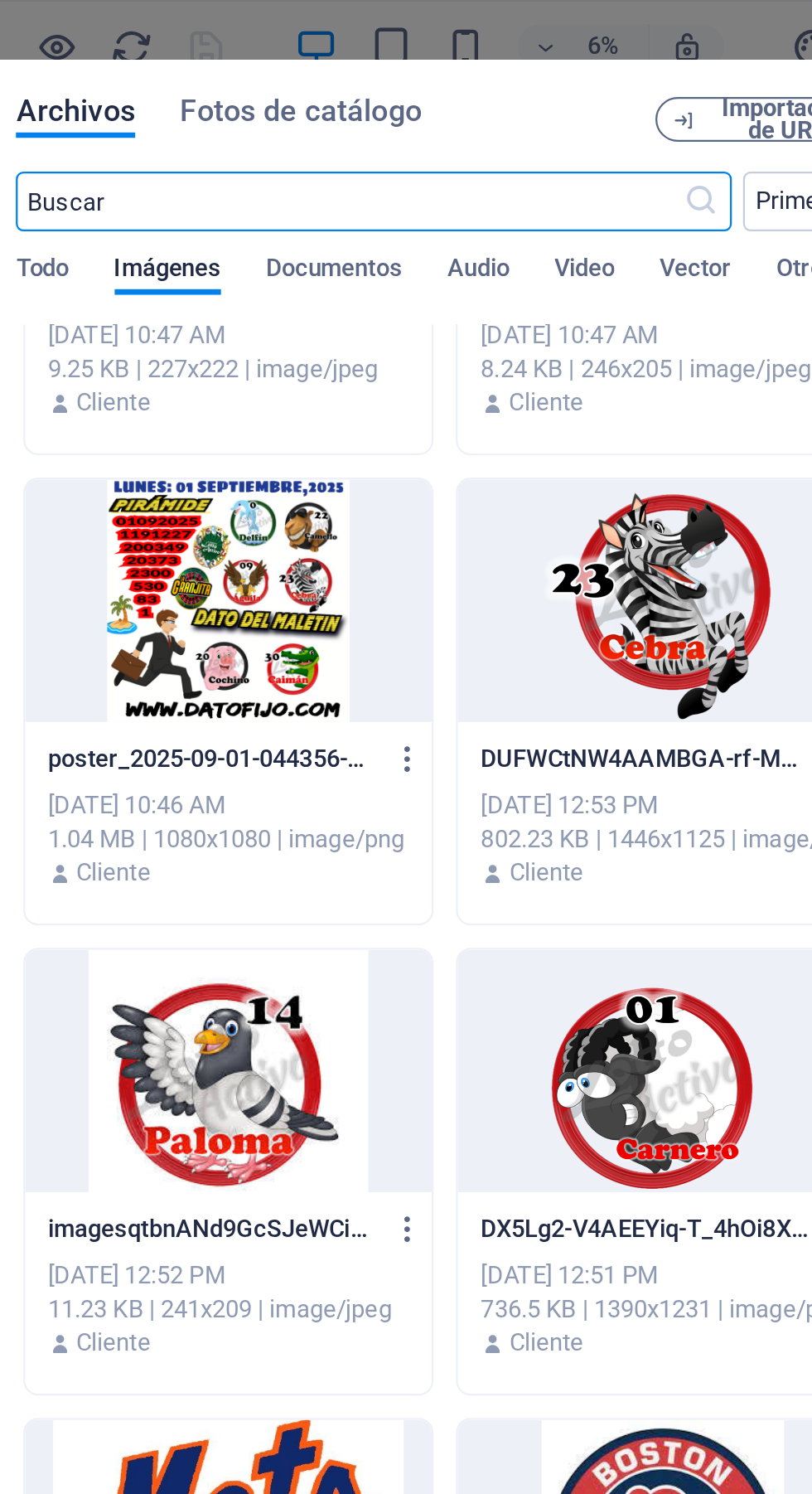
scroll to position [353, 0]
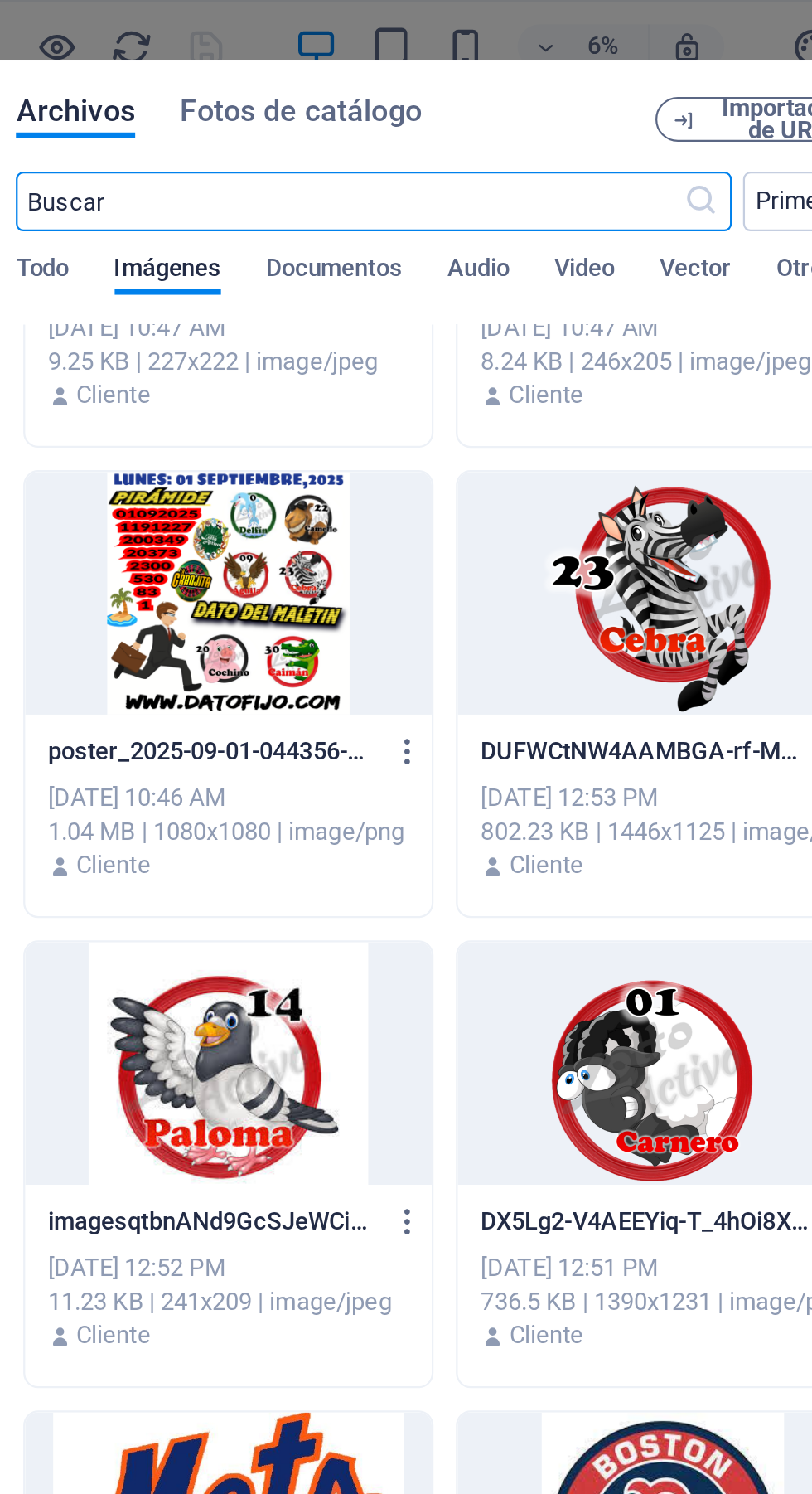
click at [482, 250] on div at bounding box center [481, 263] width 180 height 107
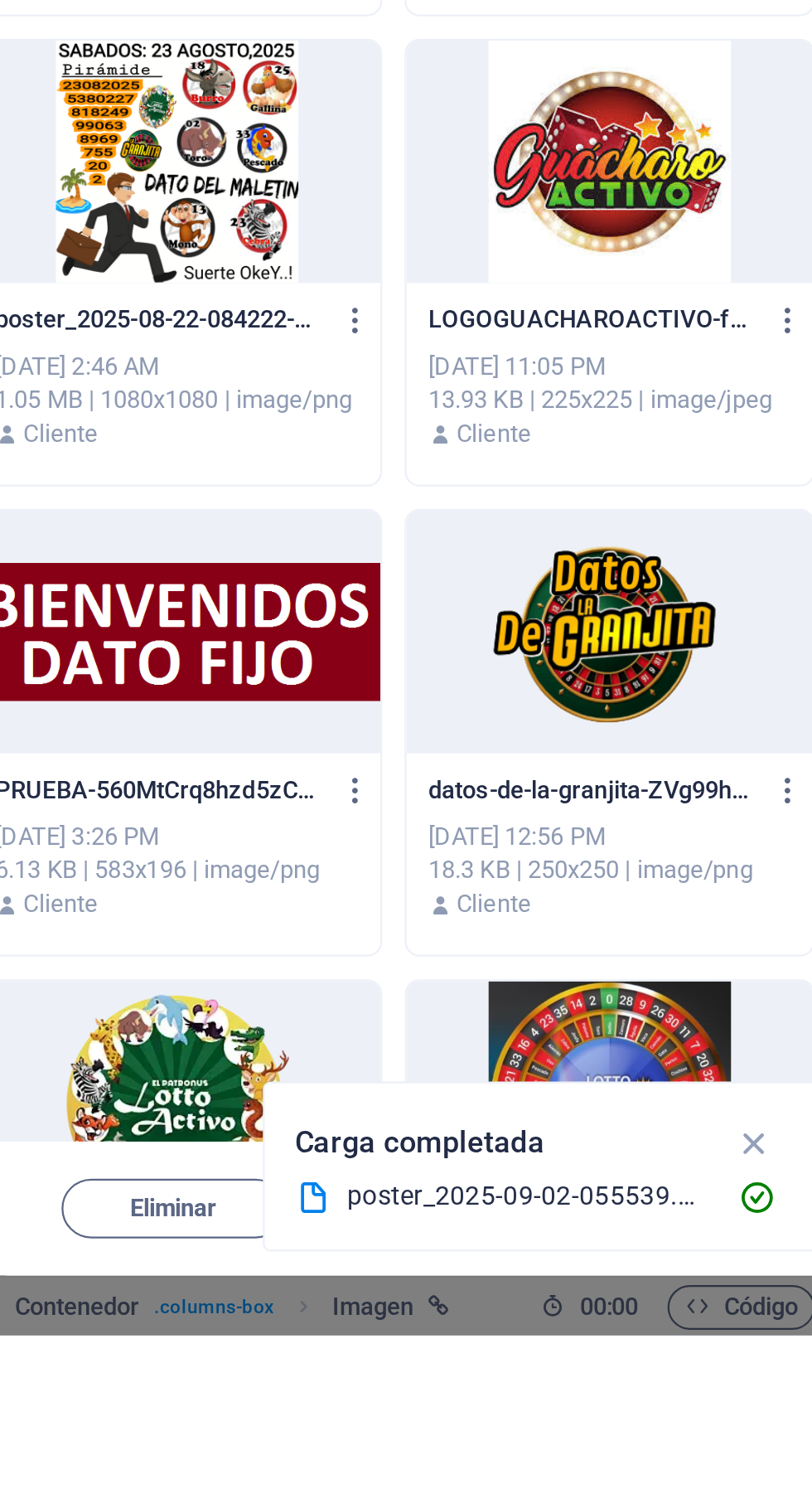
scroll to position [0, 0]
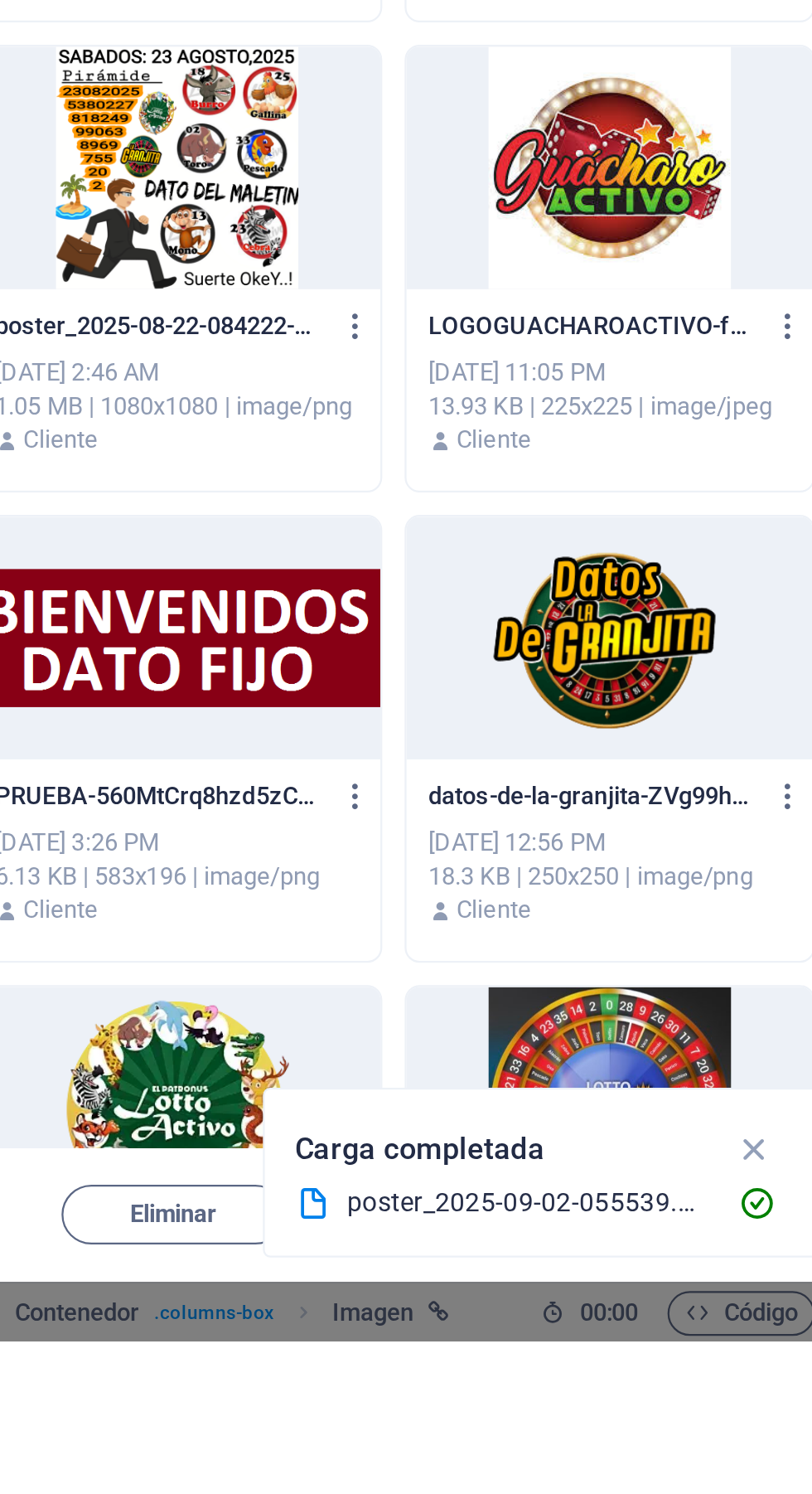
click at [745, 1417] on icon "button" at bounding box center [739, 1408] width 19 height 18
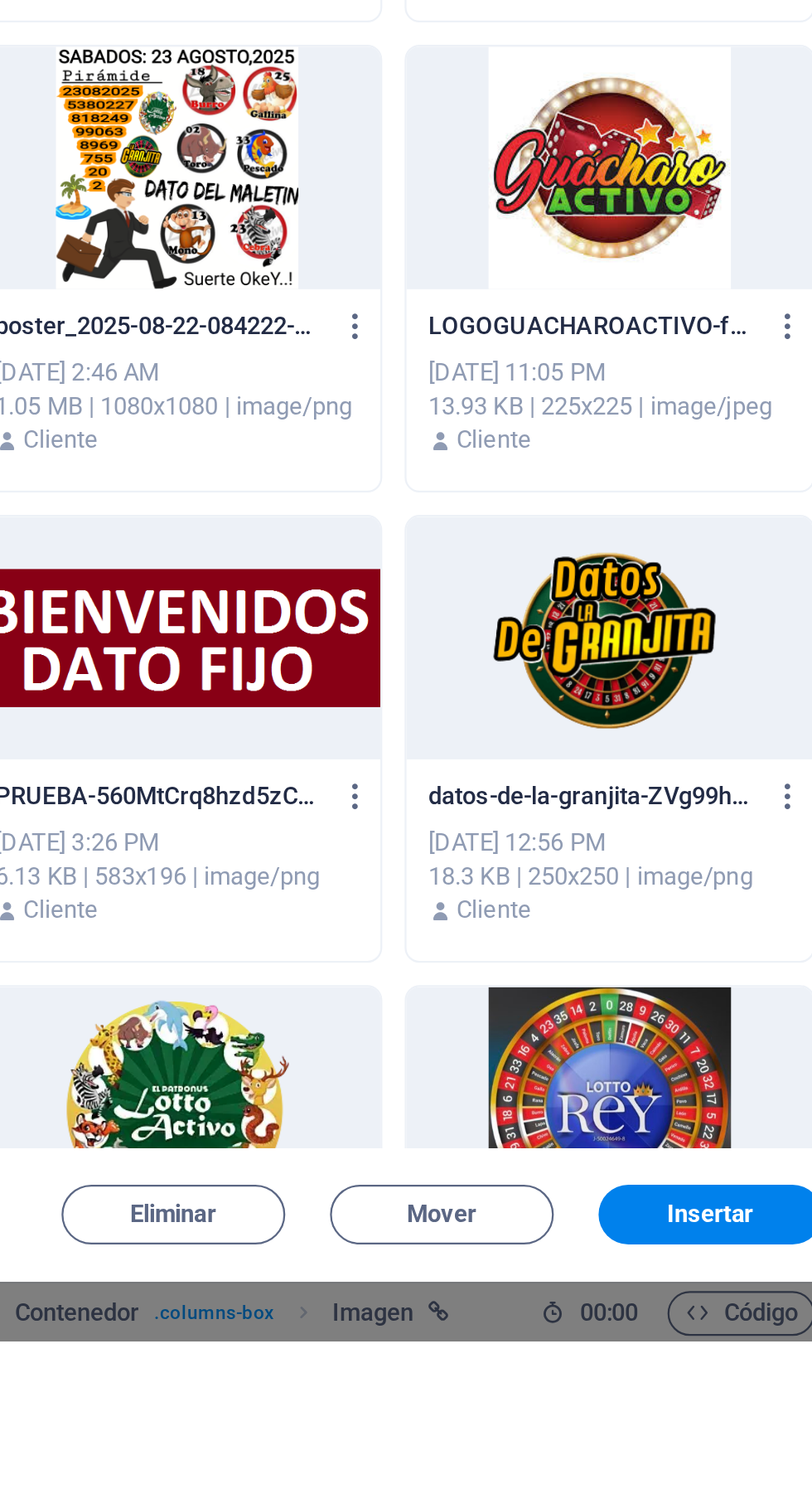
click at [739, 1442] on span "Insertar" at bounding box center [719, 1437] width 86 height 10
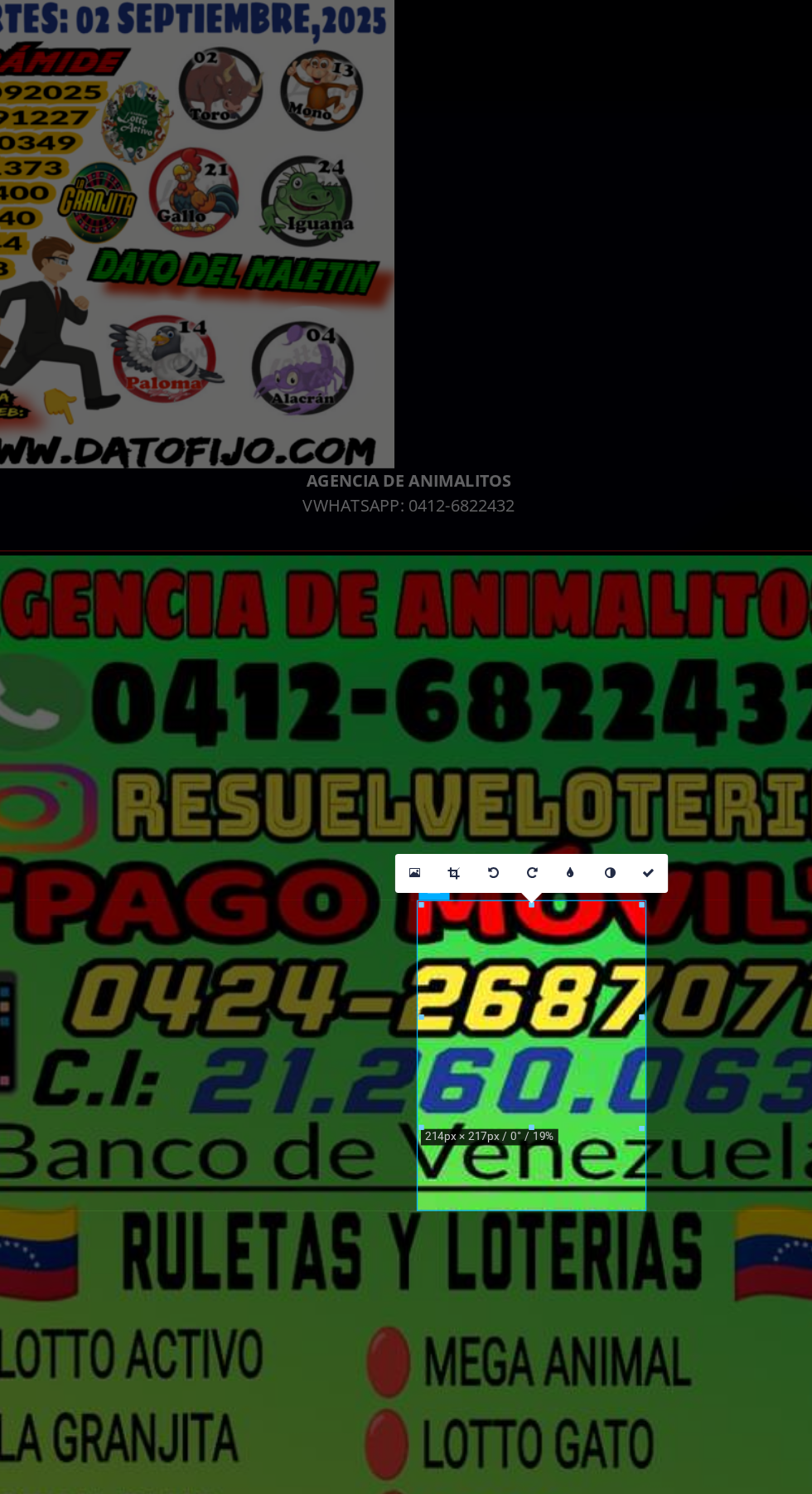
click at [693, 736] on icon at bounding box center [691, 738] width 6 height 6
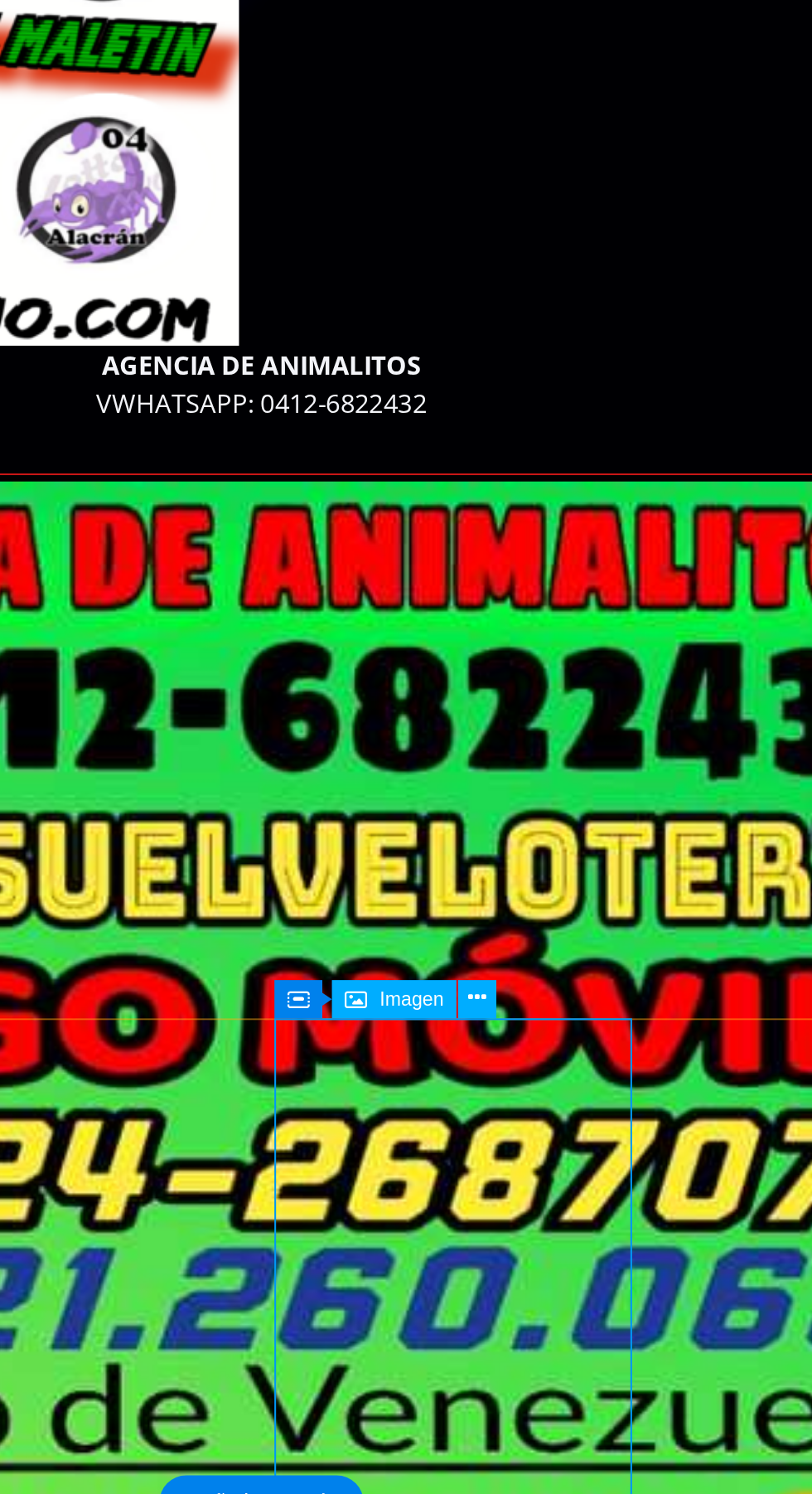
click at [540, 1179] on icon at bounding box center [540, 1180] width 9 height 15
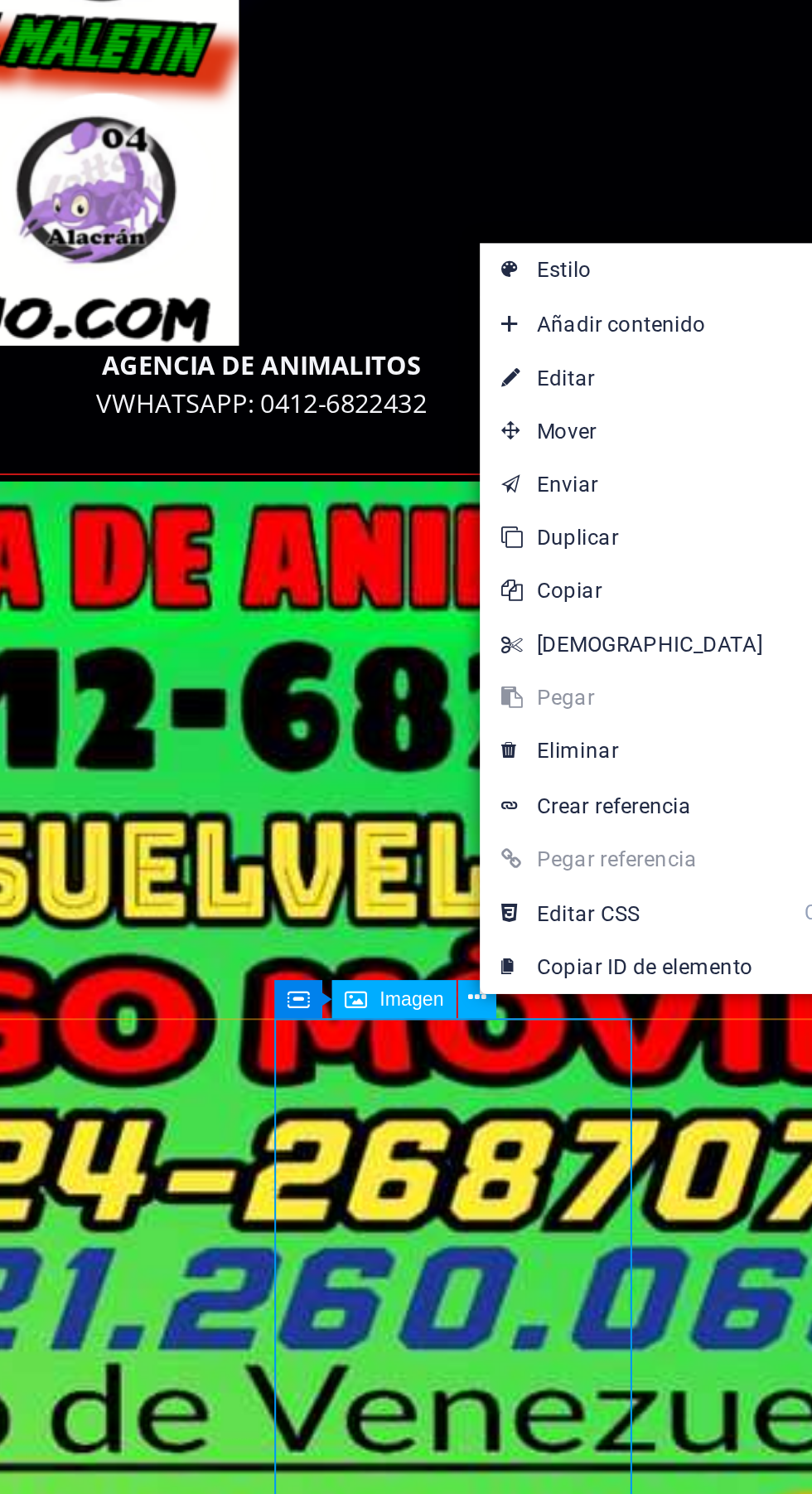
click at [610, 883] on link "⏎ Editar" at bounding box center [613, 889] width 143 height 25
select select "%"
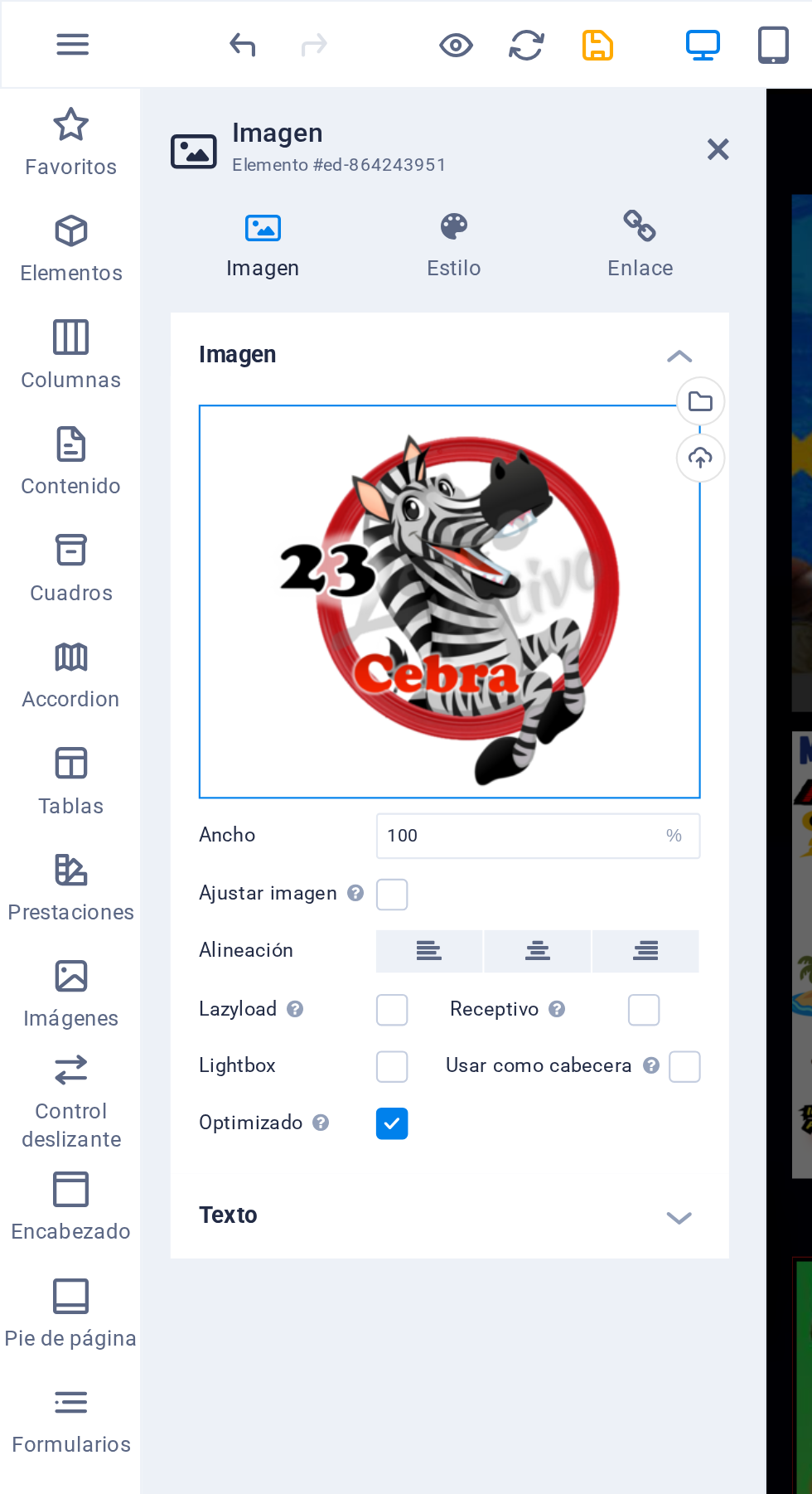
click at [237, 286] on div "Arrastra archivos aquí, haz clic para escoger archivos o selecciona archivos de…" at bounding box center [210, 281] width 235 height 184
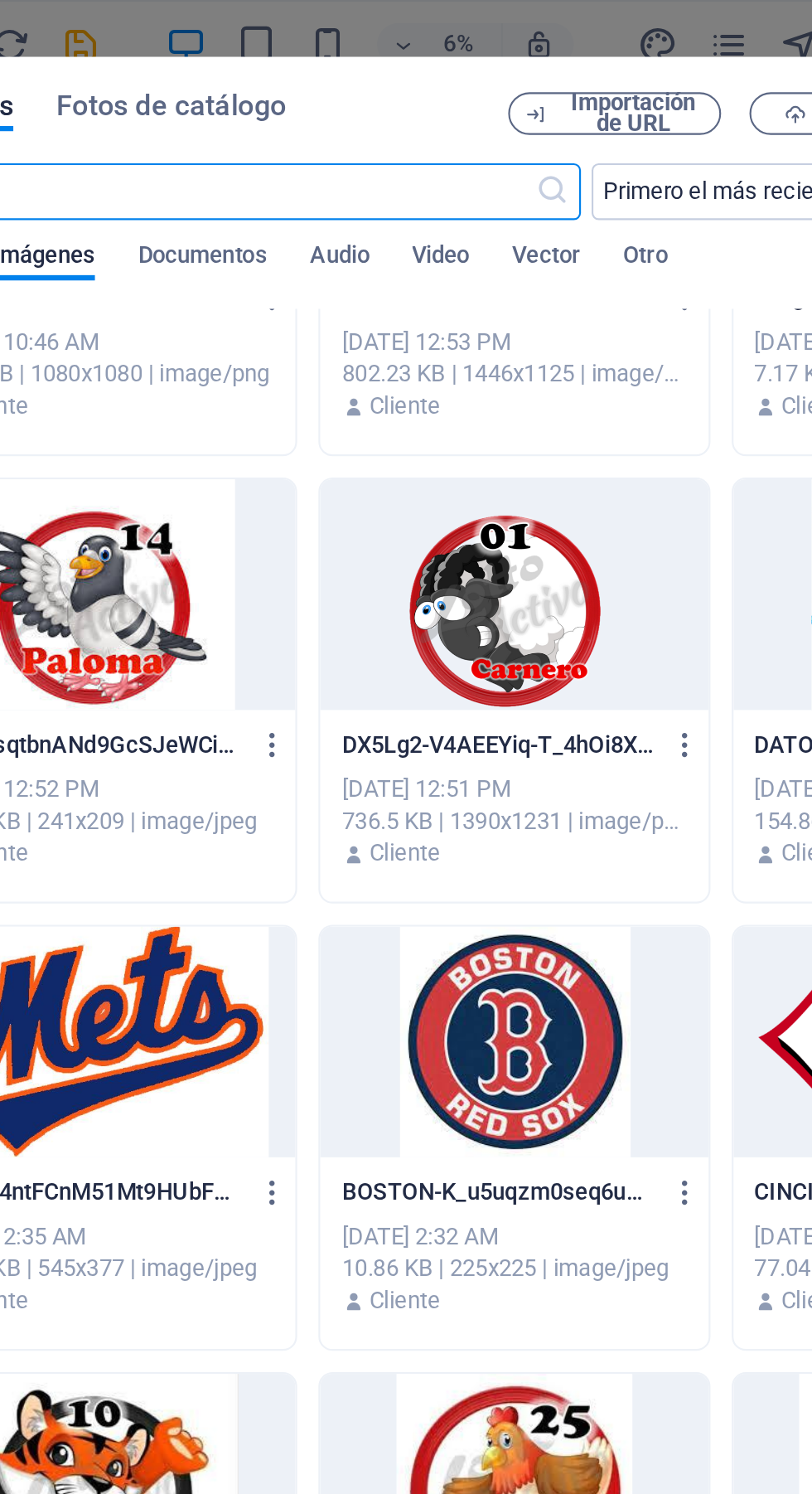
scroll to position [551, 0]
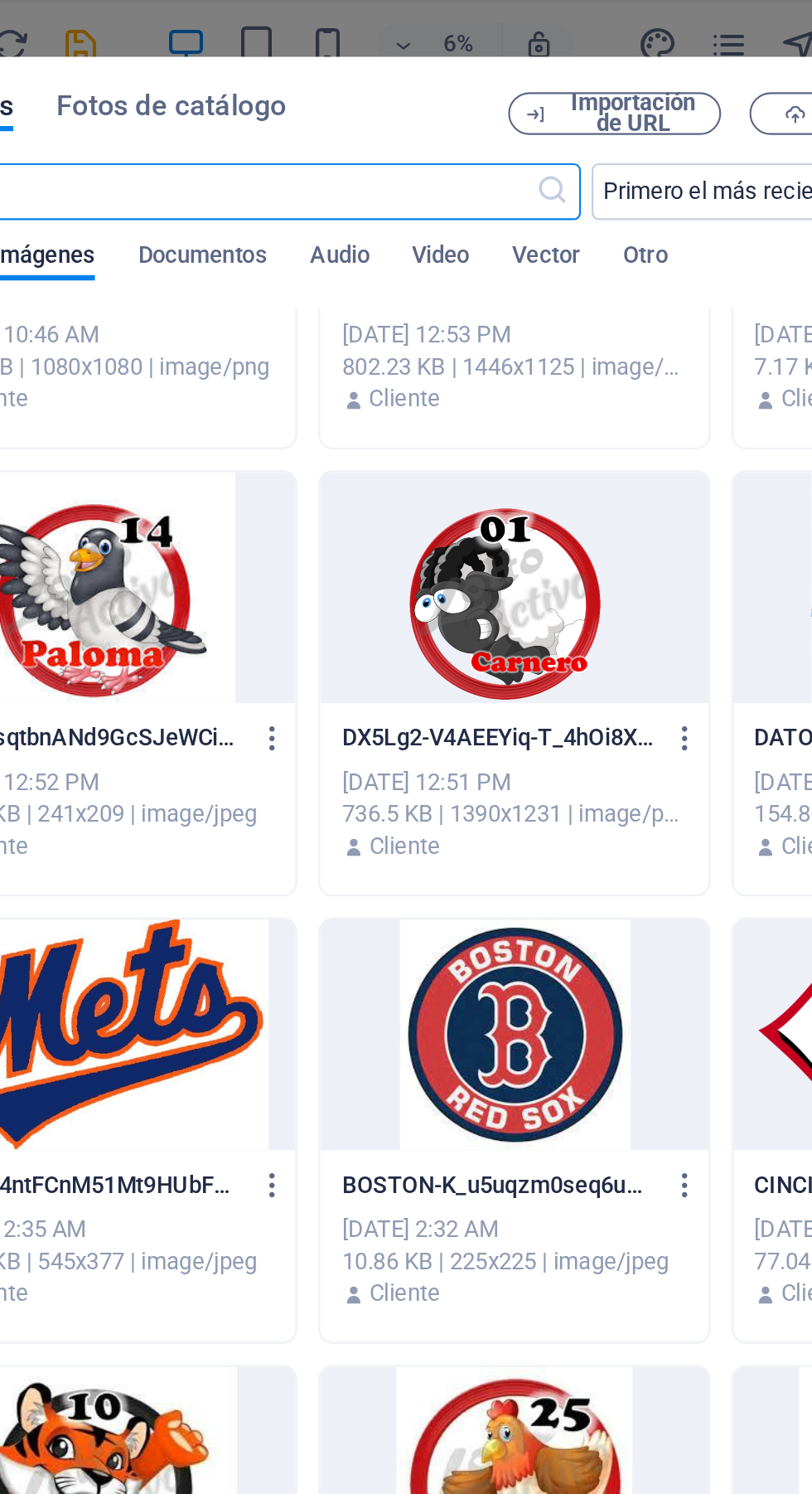
click at [489, 286] on div at bounding box center [481, 274] width 180 height 107
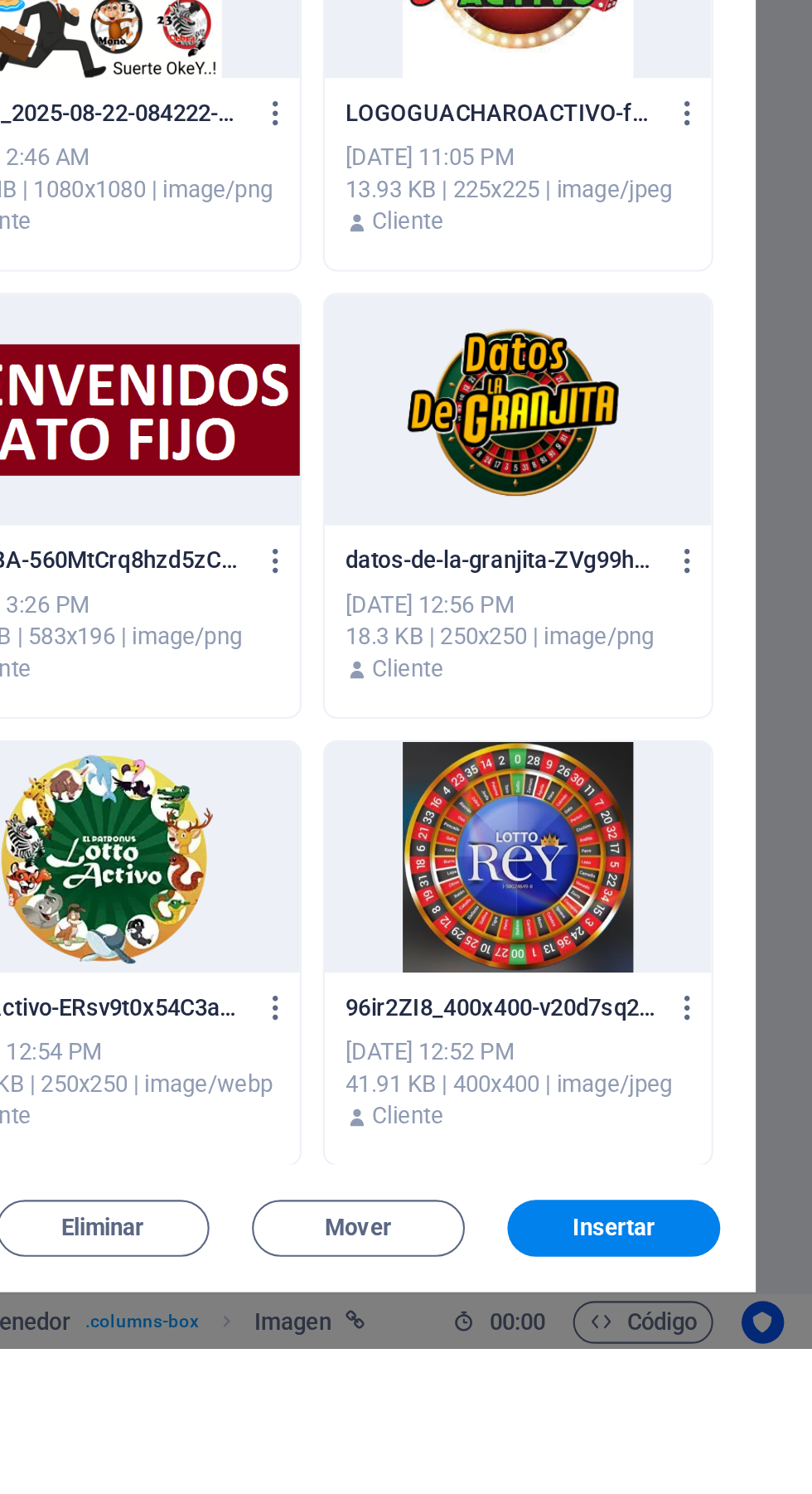
scroll to position [3195, 0]
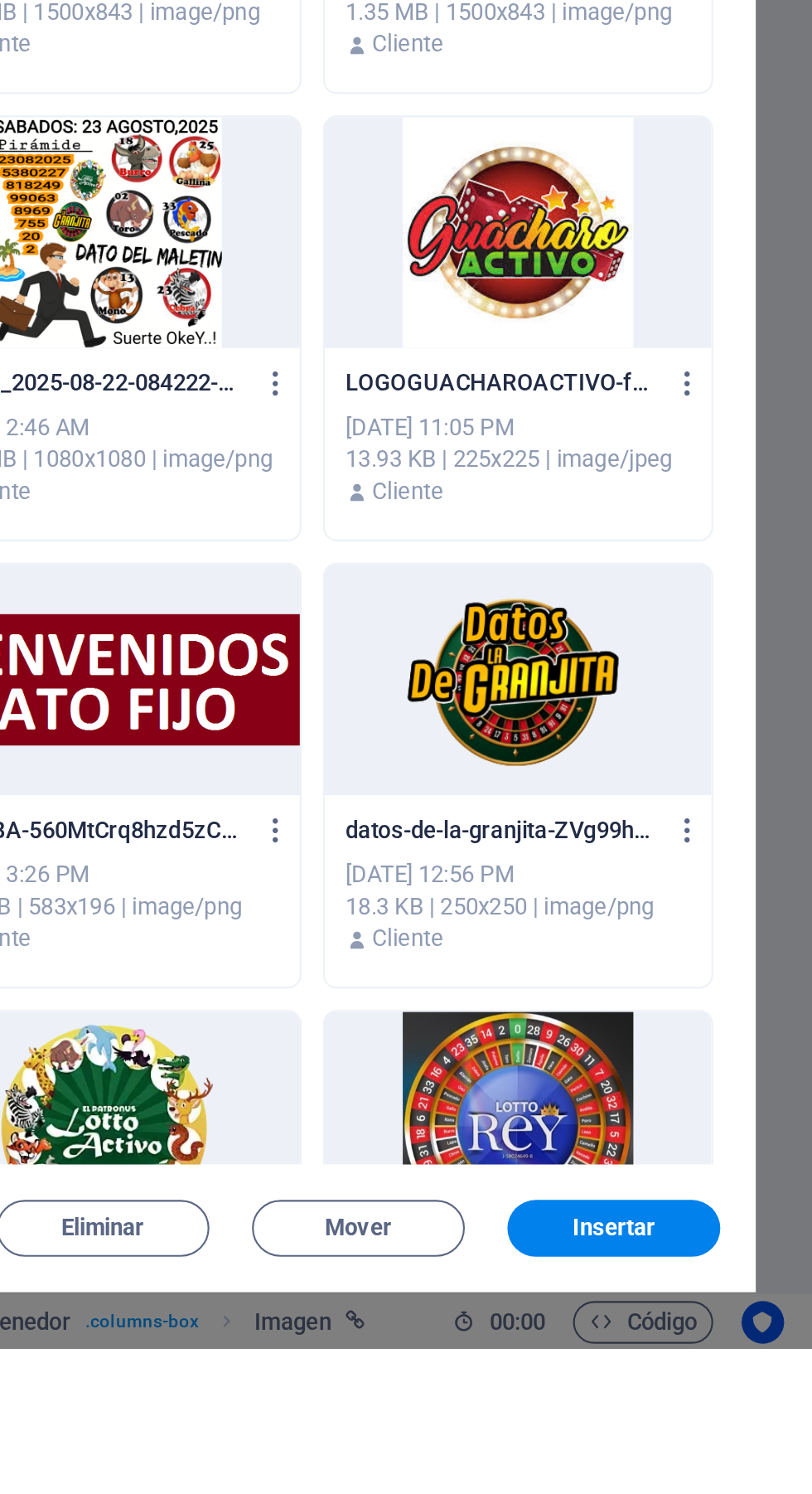
click at [748, 1442] on span "Insertar" at bounding box center [719, 1437] width 86 height 10
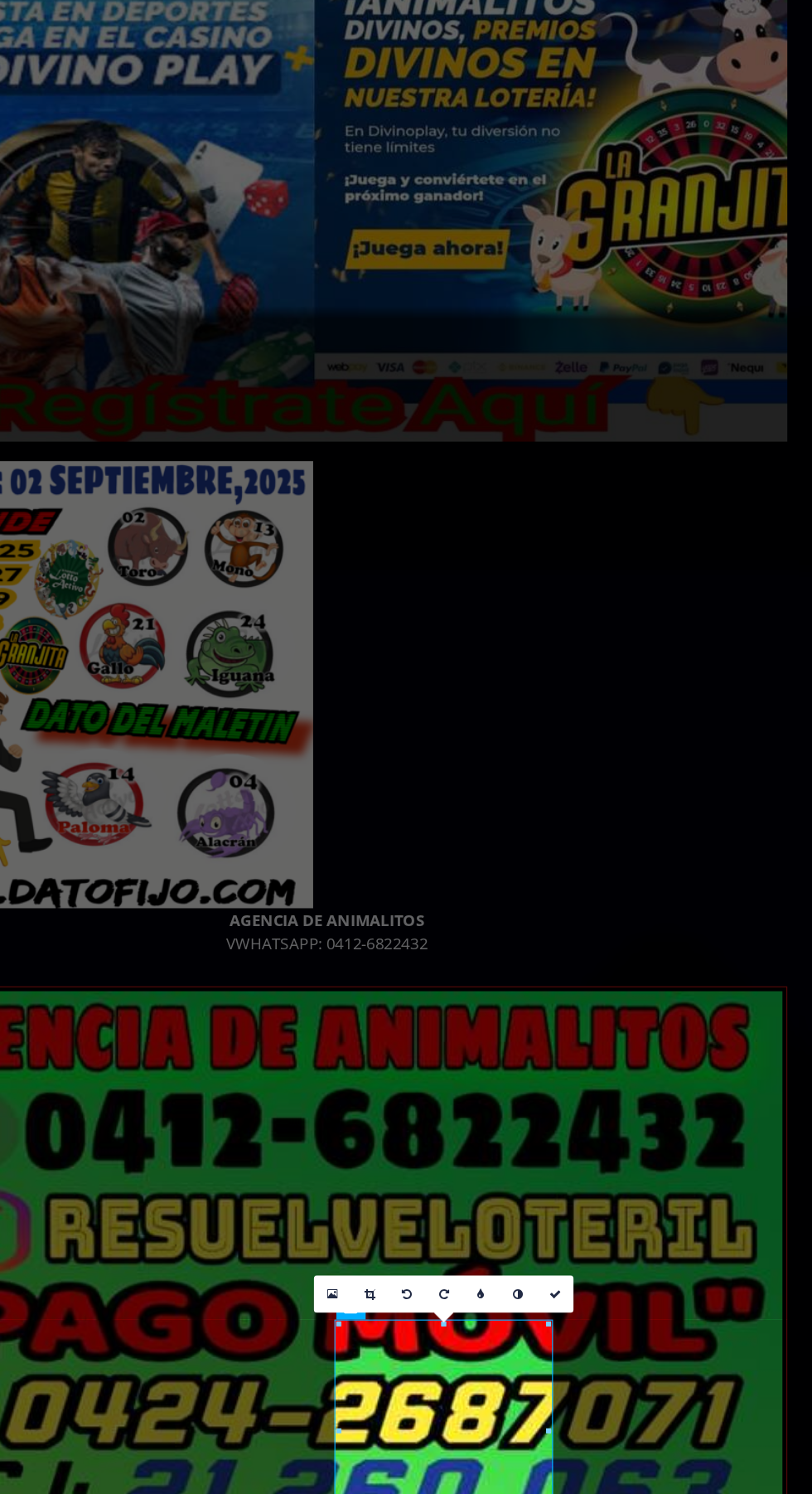
scroll to position [0, 0]
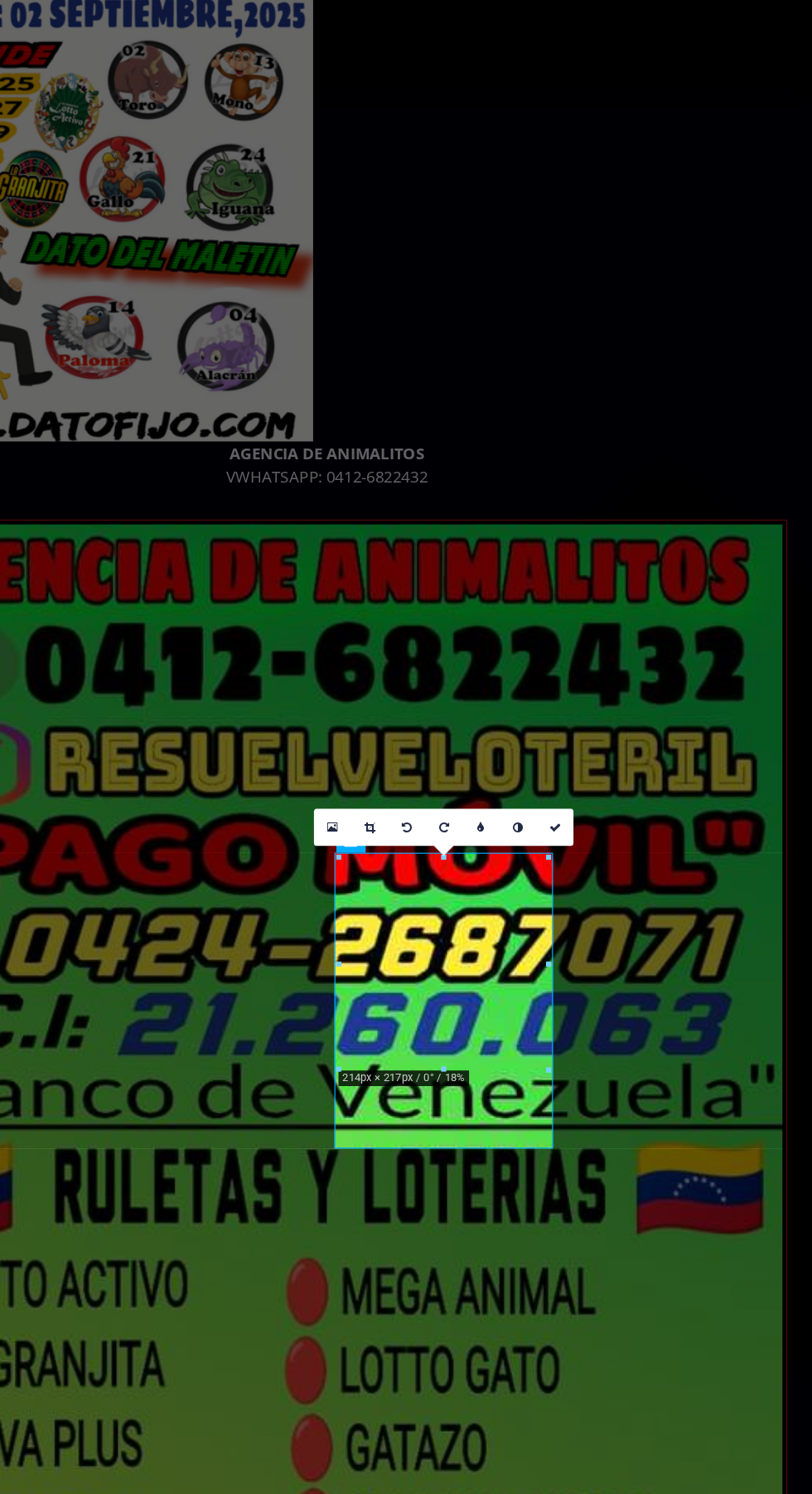
click at [692, 735] on link at bounding box center [692, 739] width 17 height 17
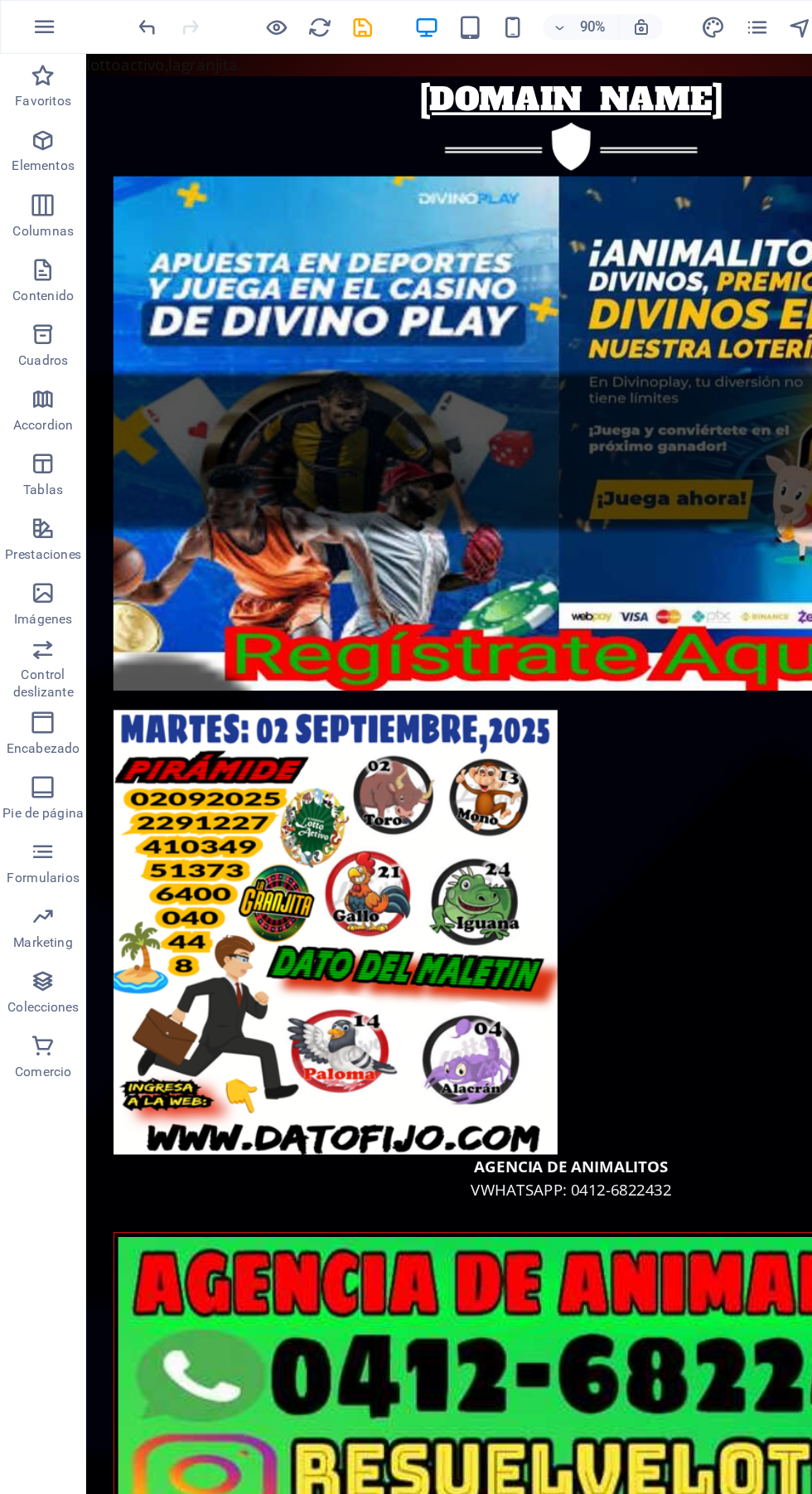
click at [101, 15] on div "90% Más" at bounding box center [406, 21] width 810 height 40
click at [105, 12] on icon "undo" at bounding box center [114, 21] width 19 height 19
click at [119, 12] on icon "undo" at bounding box center [114, 21] width 19 height 19
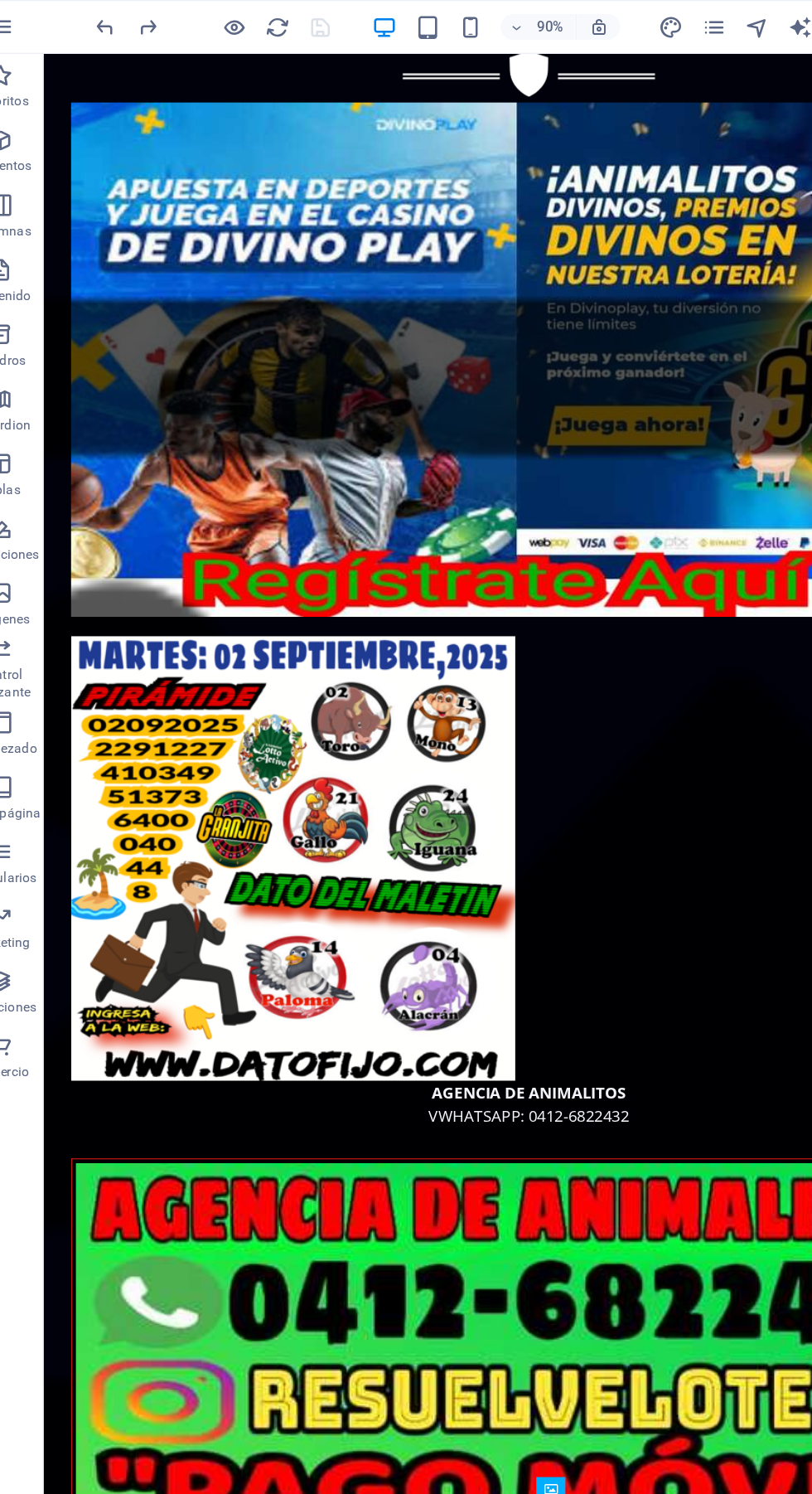
scroll to position [26, 0]
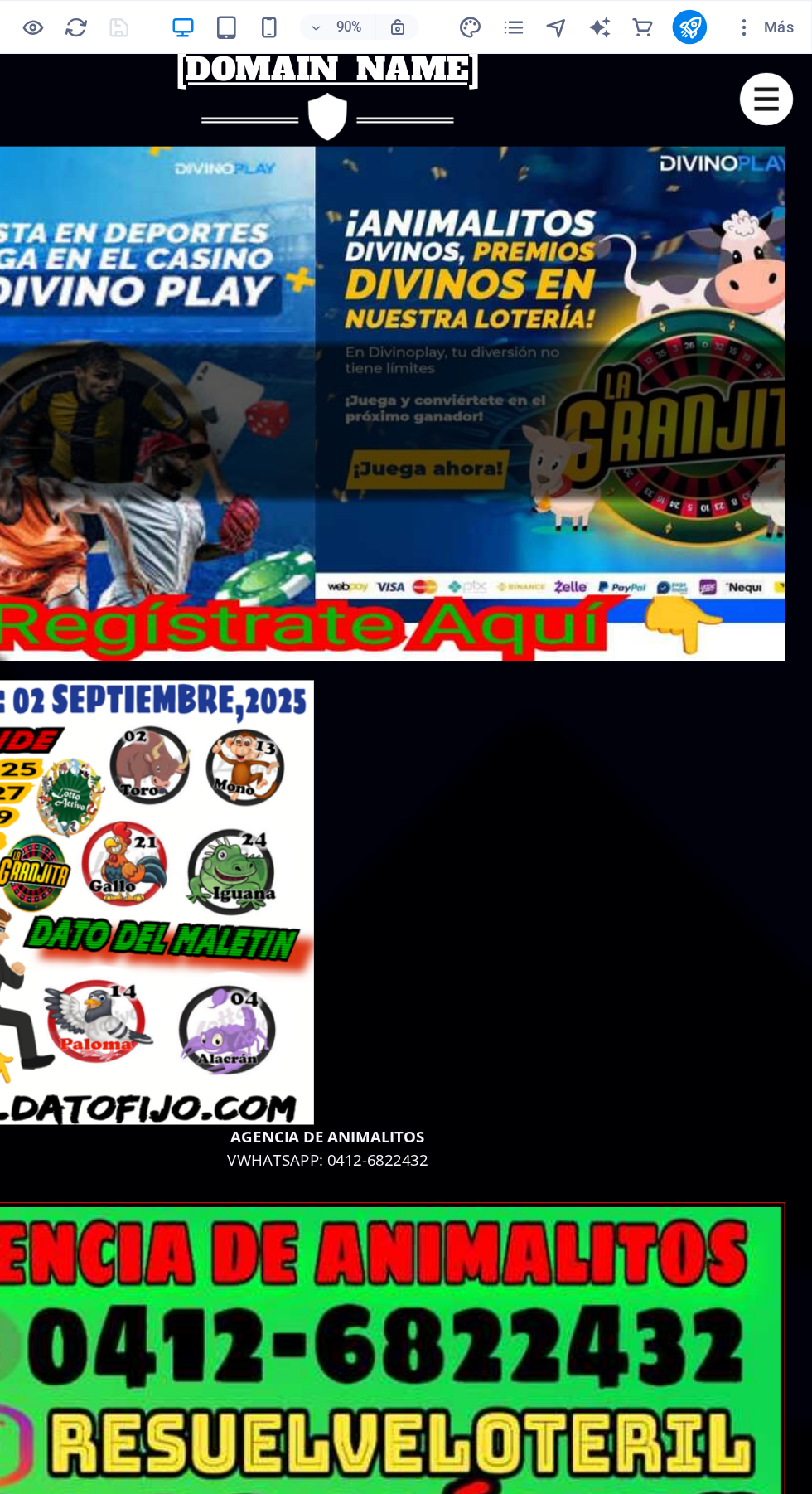
click at [739, 3] on div "90% Más" at bounding box center [406, 21] width 810 height 40
click at [714, 14] on icon "publish" at bounding box center [717, 21] width 19 height 19
